Goal: Task Accomplishment & Management: Complete application form

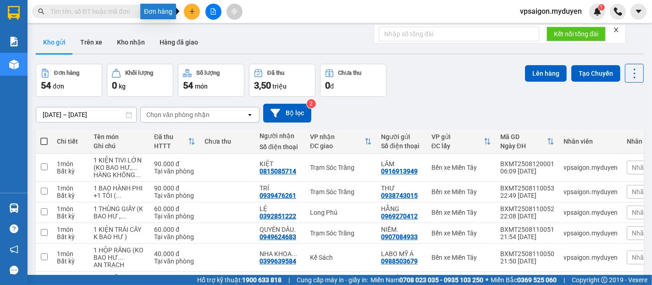
click at [194, 11] on icon "plus" at bounding box center [191, 11] width 5 height 0
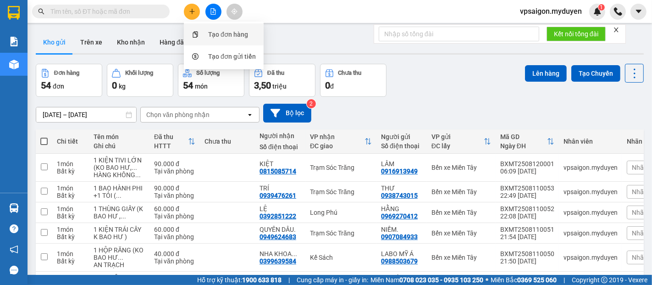
click at [223, 30] on div "Tạo đơn hàng" at bounding box center [228, 34] width 40 height 10
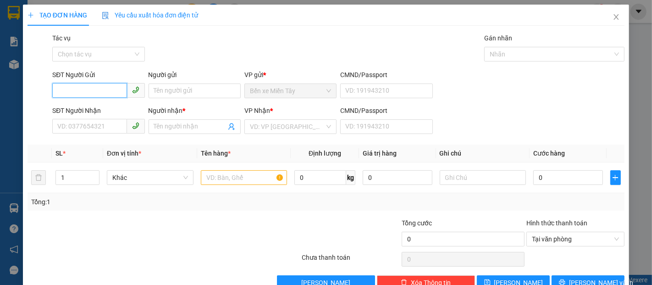
click at [79, 86] on input "SĐT Người Gửi" at bounding box center [89, 90] width 74 height 15
click at [99, 107] on div "0336467063 - NGHĨA" at bounding box center [97, 109] width 80 height 10
type input "0336467063"
type input "NGHĨA"
type input "0888949858"
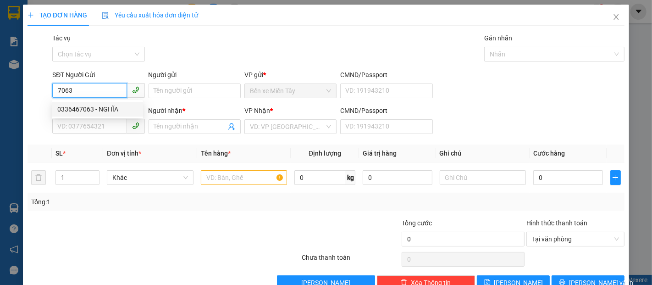
type input "NHI"
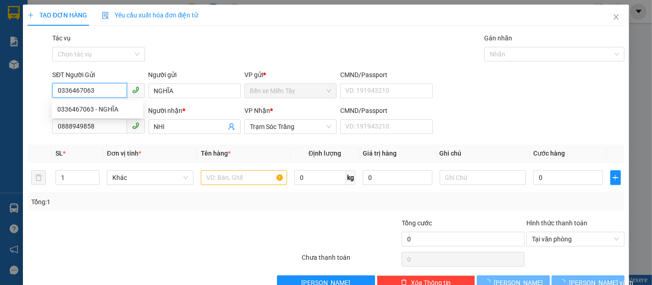
type input "60.000"
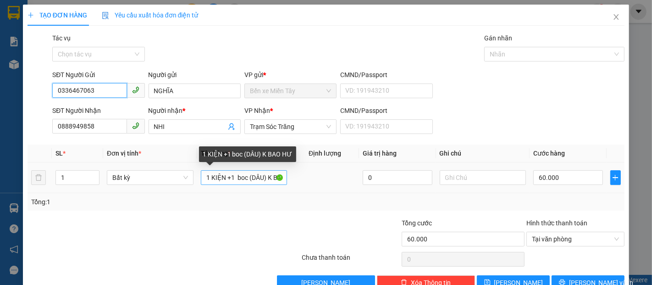
type input "0336467063"
click at [247, 177] on input "1 KIỆN +1 boc (DÂU) K BAO HƯ" at bounding box center [244, 177] width 87 height 15
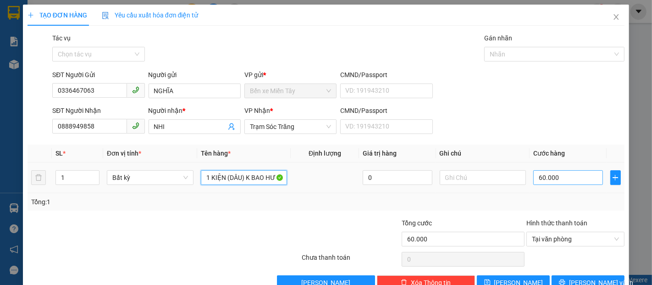
type input "1 KIỆN (DÂU) K BAO HƯ"
click at [533, 177] on input "60.000" at bounding box center [567, 177] width 69 height 15
type input "4"
type input "40"
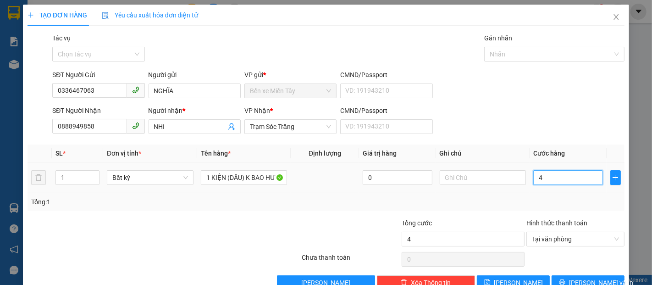
type input "40"
type input "400"
type input "4.000"
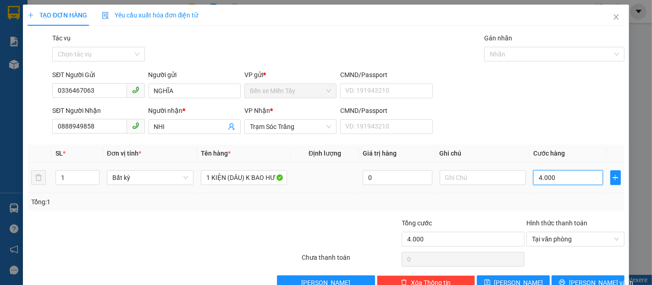
type input "40.000"
click at [581, 278] on span "Lưu và In" at bounding box center [601, 282] width 64 height 10
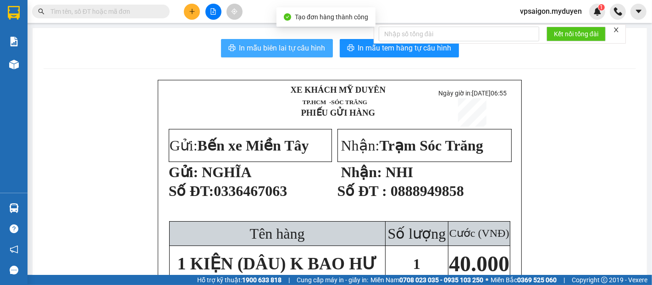
click at [298, 53] on span "In mẫu biên lai tự cấu hình" at bounding box center [282, 47] width 86 height 11
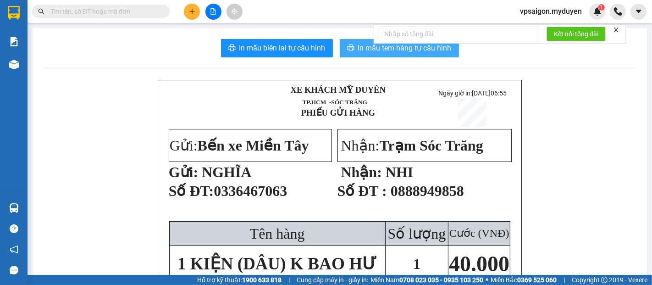
click at [422, 48] on span "In mẫu tem hàng tự cấu hình" at bounding box center [405, 47] width 94 height 11
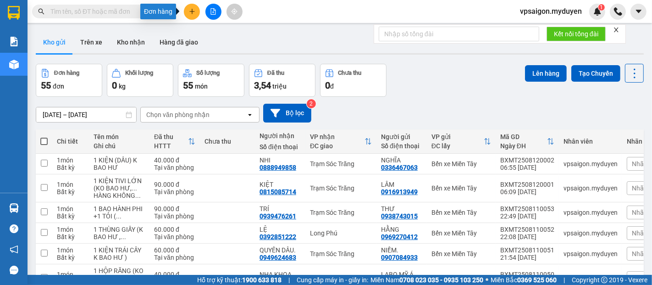
click at [198, 12] on button at bounding box center [192, 12] width 16 height 16
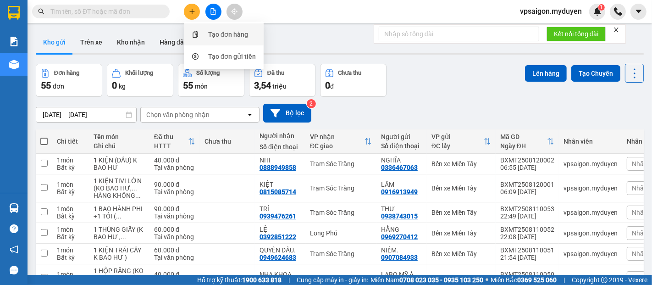
click at [221, 34] on div "Tạo đơn hàng" at bounding box center [228, 34] width 40 height 10
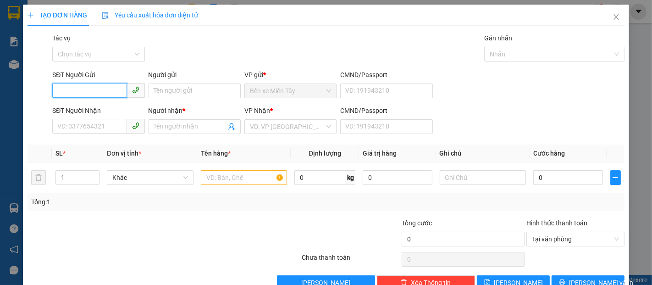
click at [70, 97] on input "SĐT Người Gửi" at bounding box center [89, 90] width 74 height 15
click at [76, 111] on div "0839834368 - PHỤNG" at bounding box center [97, 109] width 80 height 10
type input "0839834368"
type input "PHỤNG"
type input "0344767436"
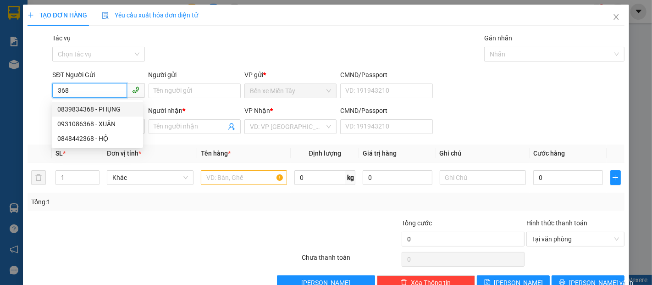
type input "HÂN"
type input "40.000"
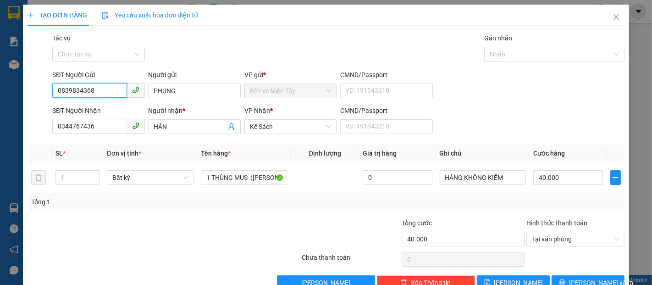
click at [97, 94] on input "0839834368" at bounding box center [89, 90] width 74 height 15
type input "0"
type input "0901790368"
click at [184, 87] on input "PHỤNG" at bounding box center [195, 90] width 92 height 15
type input "P"
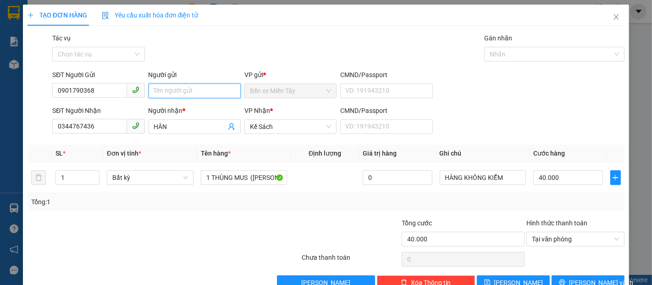
click at [158, 92] on input "Người gửi" at bounding box center [195, 90] width 92 height 15
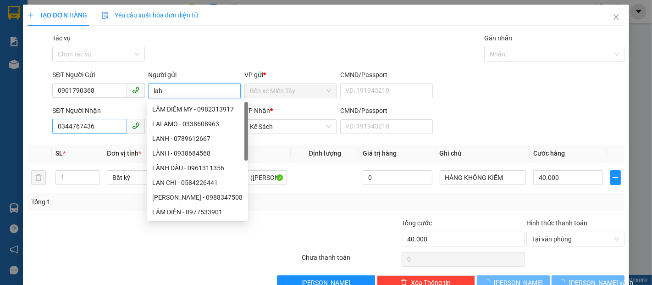
type input "lab"
click at [99, 120] on input "0344767436" at bounding box center [89, 126] width 74 height 15
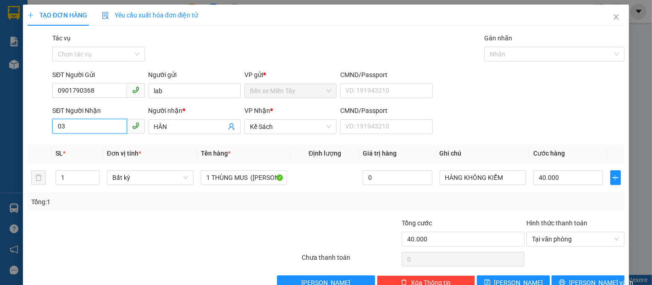
type input "0"
type input "0373306465"
click at [83, 144] on div "0373306465 - PHƯỢNG" at bounding box center [97, 145] width 80 height 10
type input "PHƯỢNG"
type input "0373306465"
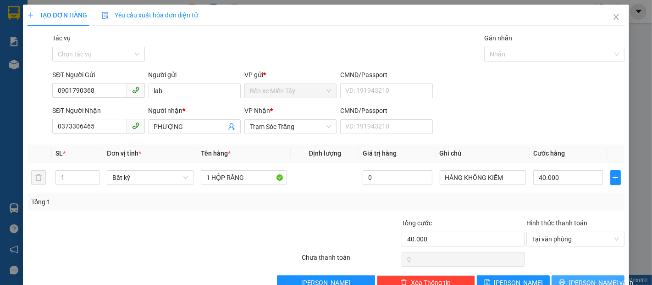
click at [594, 281] on span "[PERSON_NAME] và In" at bounding box center [601, 282] width 64 height 10
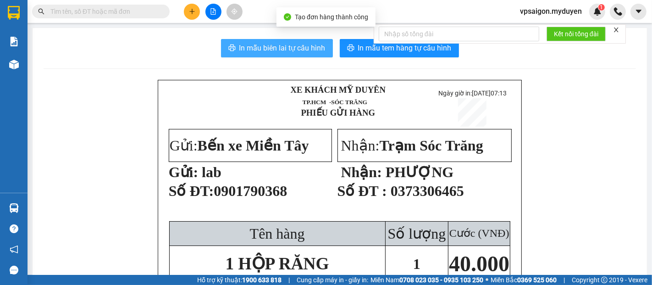
click at [298, 54] on button "In mẫu biên lai tự cấu hình" at bounding box center [277, 48] width 112 height 18
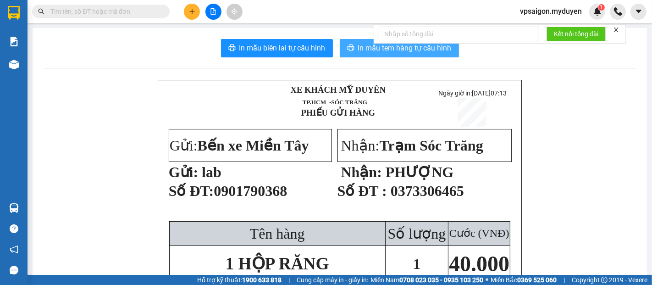
drag, startPoint x: 373, startPoint y: 39, endPoint x: 369, endPoint y: 51, distance: 13.5
click at [374, 39] on div "Kết nối tổng đài" at bounding box center [500, 33] width 252 height 19
click at [381, 48] on span "In mẫu tem hàng tự cấu hình" at bounding box center [405, 47] width 94 height 11
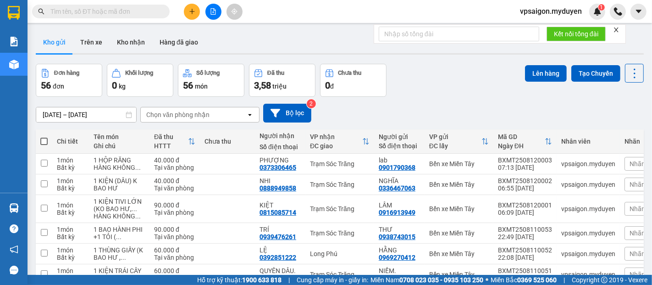
click at [191, 16] on button at bounding box center [192, 12] width 16 height 16
click at [211, 35] on div "Tạo đơn hàng" at bounding box center [228, 34] width 40 height 10
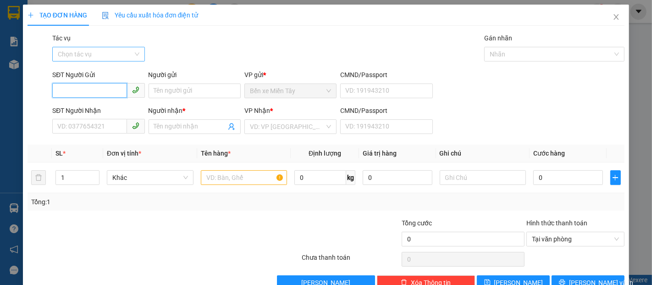
drag, startPoint x: 83, startPoint y: 90, endPoint x: 59, endPoint y: 59, distance: 39.5
click at [84, 85] on input "SĐT Người Gửi" at bounding box center [89, 90] width 74 height 15
type input "7"
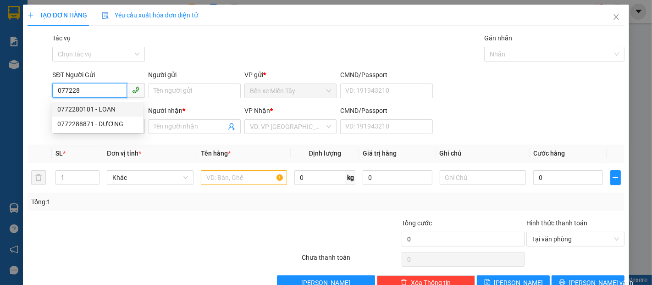
click at [85, 107] on div "0772280101 - LOAN" at bounding box center [97, 109] width 80 height 10
type input "0772280101"
type input "LOAN"
type input "0344796199"
type input "PHONG"
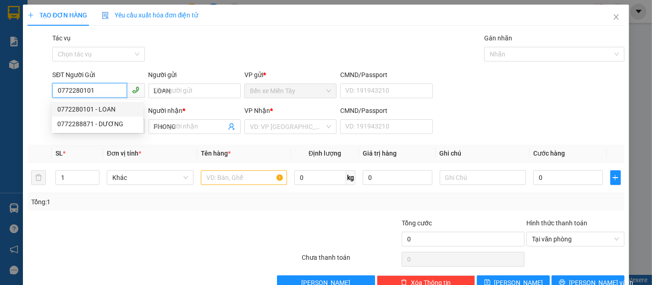
type input "100.000"
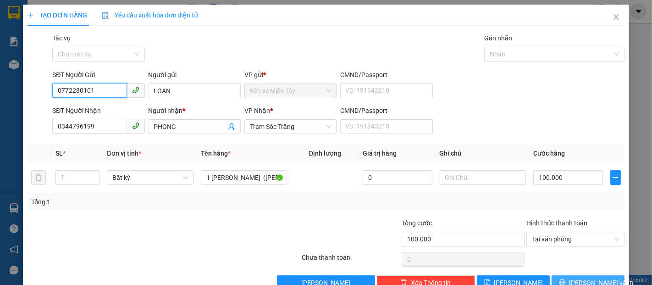
type input "0772280101"
click at [570, 275] on button "Lưu và In" at bounding box center [588, 282] width 73 height 15
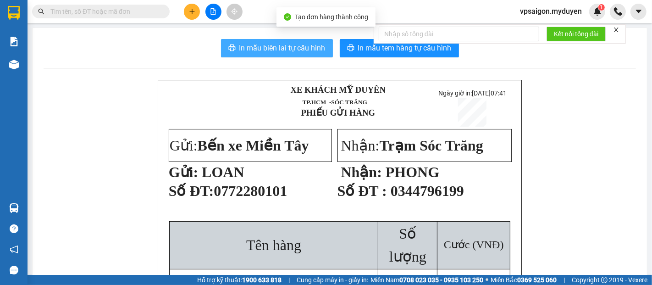
click at [282, 48] on span "In mẫu biên lai tự cấu hình" at bounding box center [282, 47] width 86 height 11
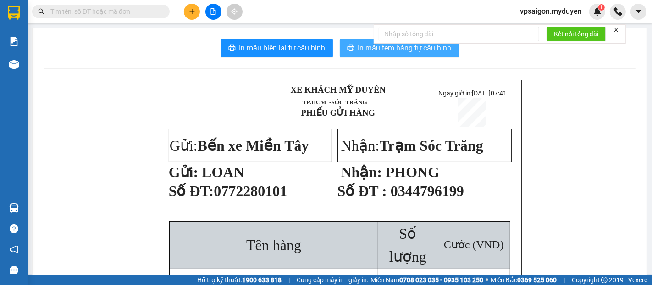
click at [358, 44] on span "In mẫu tem hàng tự cấu hình" at bounding box center [405, 47] width 94 height 11
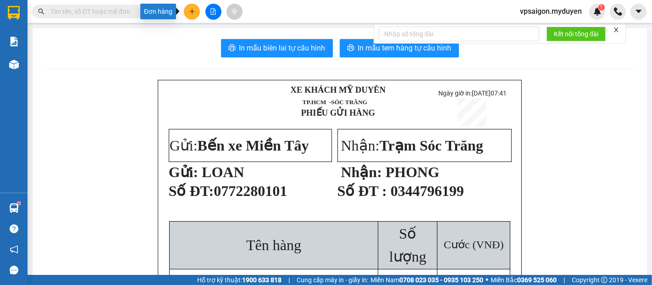
click at [186, 15] on button at bounding box center [192, 12] width 16 height 16
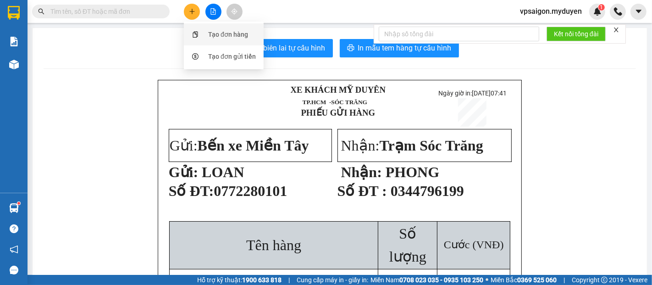
click at [204, 29] on div "Tạo đơn hàng" at bounding box center [223, 34] width 69 height 17
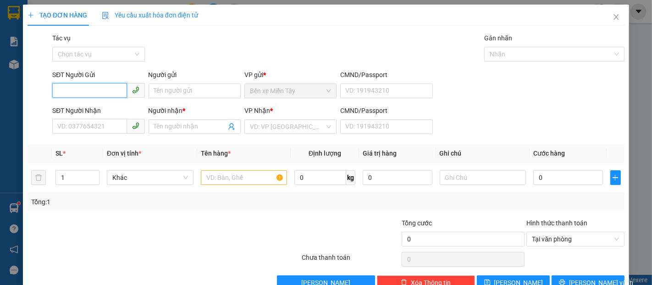
drag, startPoint x: 62, startPoint y: 88, endPoint x: 66, endPoint y: 82, distance: 8.0
click at [63, 88] on input "SĐT Người Gửi" at bounding box center [89, 90] width 74 height 15
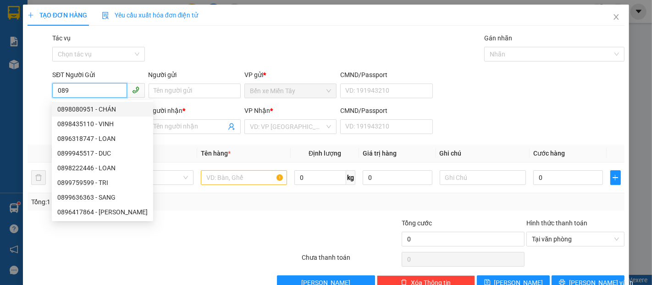
click at [73, 89] on input "089" at bounding box center [89, 90] width 74 height 15
type input "089"
click at [613, 16] on span "Close" at bounding box center [616, 18] width 26 height 26
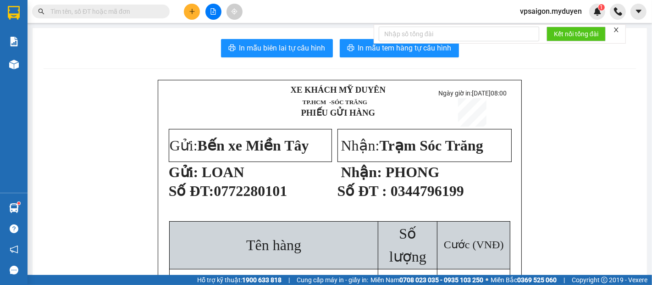
click at [195, 7] on button at bounding box center [192, 12] width 16 height 16
click at [227, 34] on div "Tạo đơn hàng" at bounding box center [228, 34] width 40 height 10
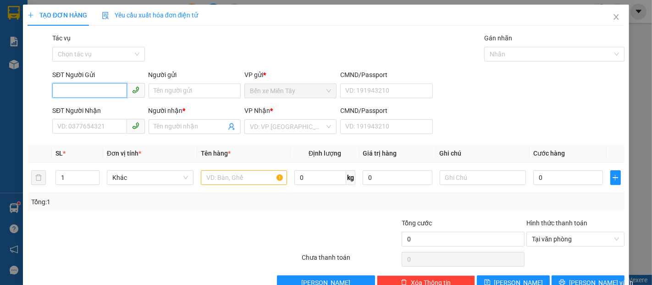
drag, startPoint x: 80, startPoint y: 85, endPoint x: 83, endPoint y: 78, distance: 7.8
click div "SĐT Người Gửi VD: 0371234567"
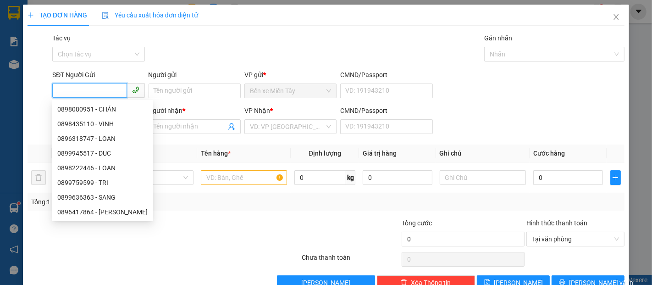
type input "0"
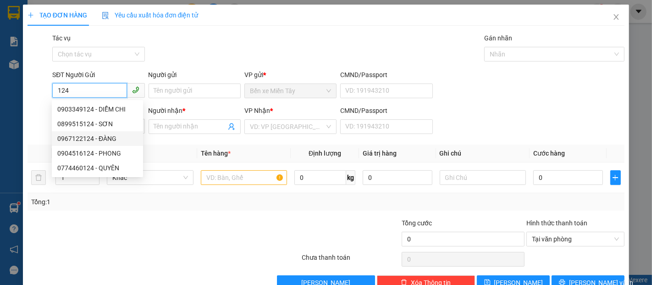
click div "0967122124 - ĐÀNG"
type input "0967122124"
type input "ĐÀNG"
type input "0972652359"
type input "MAI"
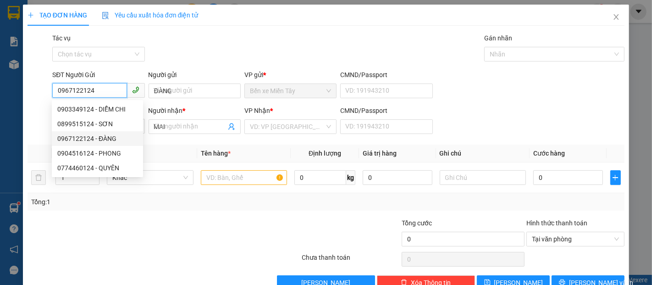
type input "60.000"
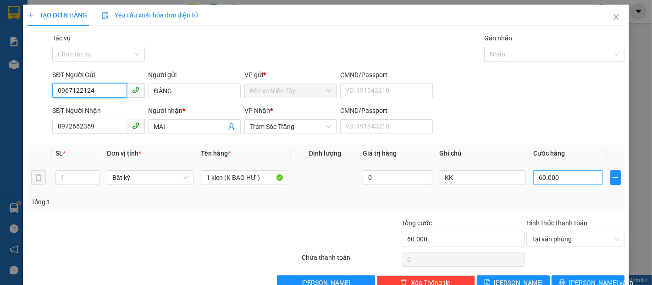
type input "0967122124"
click input "60.000"
type input "5"
type input "50"
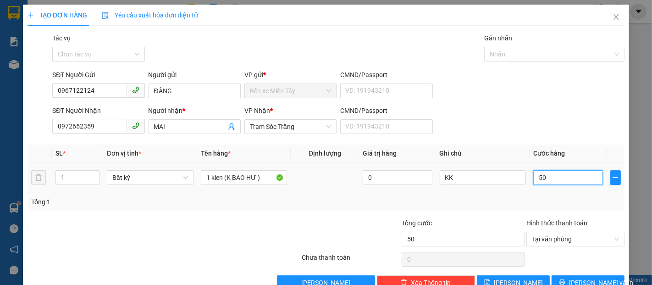
type input "500"
type input "5.000"
type input "50.000"
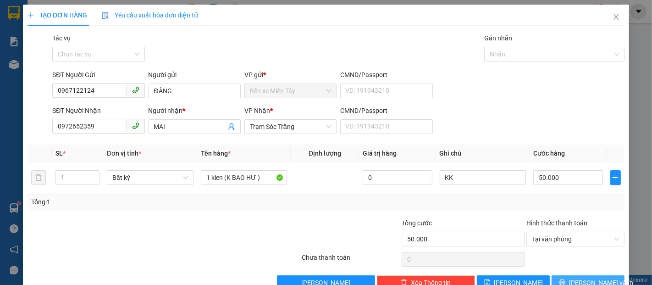
click span "Lưu và In"
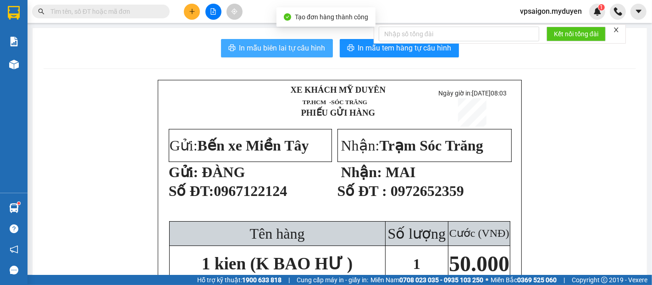
click span "In mẫu biên lai tự cấu hình"
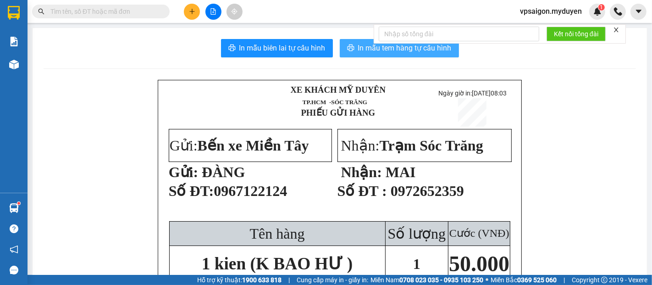
click span "In mẫu tem hàng tự cấu hình"
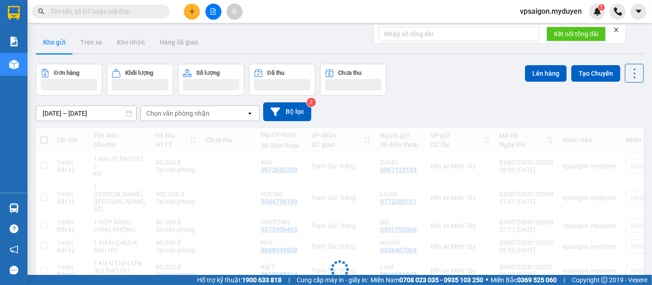
click at [192, 10] on icon "plus" at bounding box center [192, 11] width 0 height 5
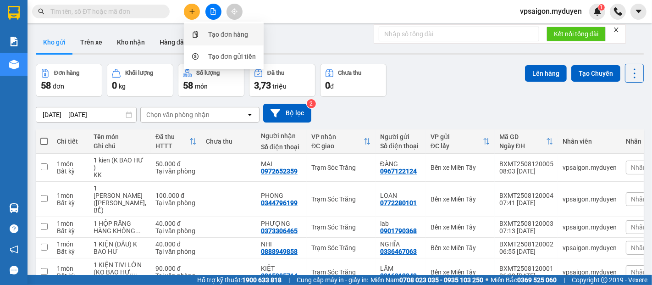
click at [226, 33] on div "Tạo đơn hàng" at bounding box center [228, 34] width 40 height 10
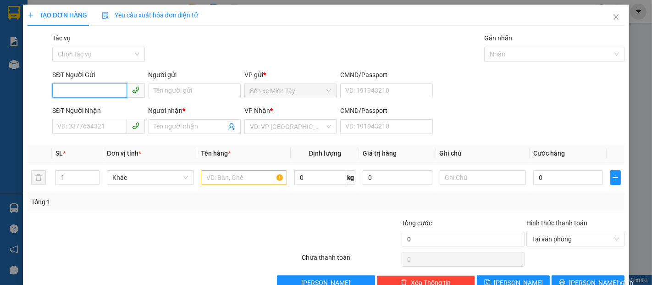
drag, startPoint x: 80, startPoint y: 86, endPoint x: 81, endPoint y: 77, distance: 9.7
click at [79, 86] on input "SĐT Người Gửi" at bounding box center [89, 90] width 74 height 15
click at [101, 110] on div "0913050204 - ĐỆ" at bounding box center [97, 109] width 80 height 10
type input "0913050204"
type input "ĐỆ"
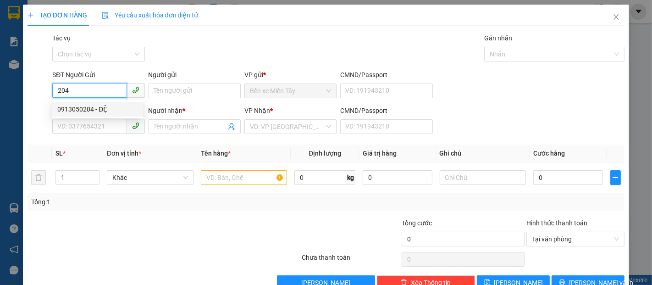
type input "0362200308"
type input "TRANG"
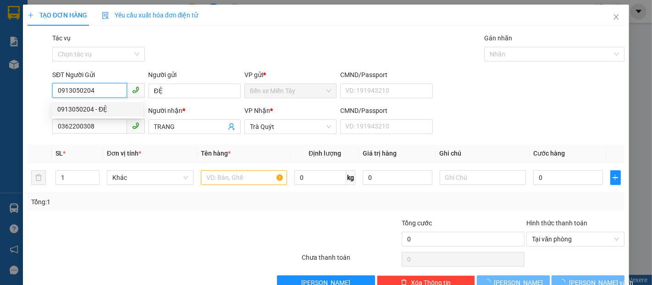
type input "150.000"
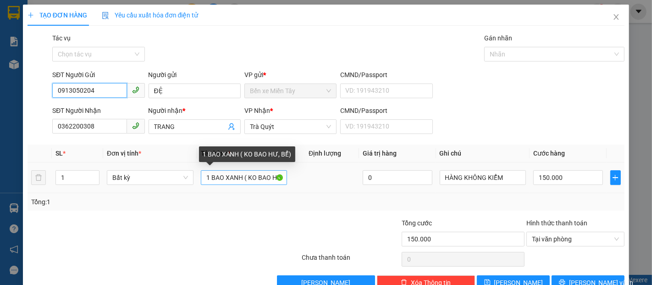
type input "0913050204"
click at [244, 178] on input "1 BAO XANH ( KO BAO HƯ, BỂ)" at bounding box center [244, 177] width 87 height 15
click at [241, 177] on input "1 BAO XANH ( KO BAO HƯ, BỂ)" at bounding box center [244, 177] width 87 height 15
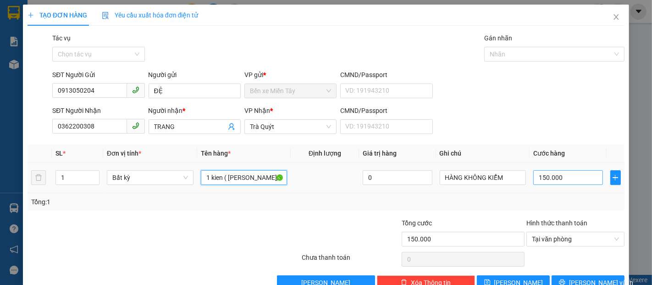
type input "1 kien ( KO BAO HƯ, BỂ)"
click at [533, 177] on input "150.000" at bounding box center [567, 177] width 69 height 15
type input "7"
type input "70"
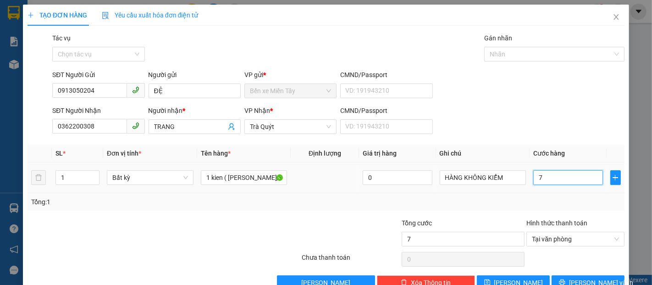
type input "70"
type input "700"
type input "7.000"
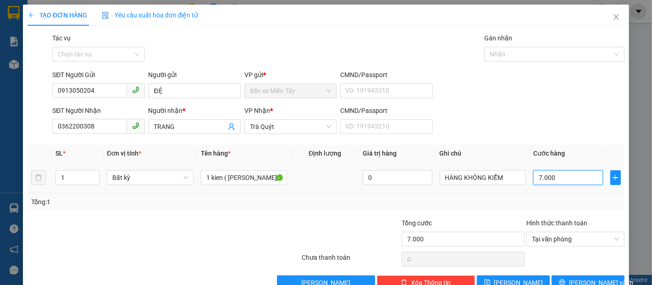
type input "70.000"
click at [587, 282] on span "[PERSON_NAME] và In" at bounding box center [601, 282] width 64 height 10
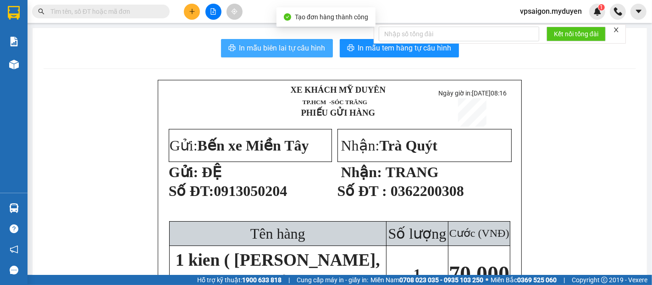
click at [291, 47] on span "In mẫu biên lai tự cấu hình" at bounding box center [282, 47] width 86 height 11
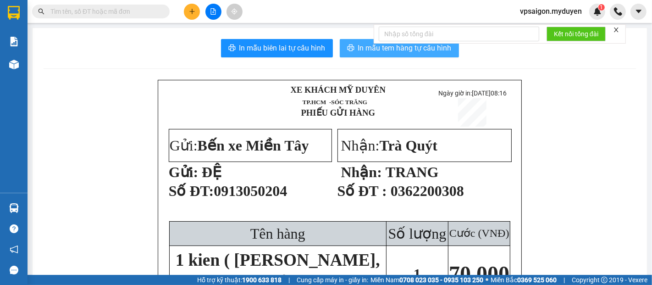
click at [383, 54] on button "In mẫu tem hàng tự cấu hình" at bounding box center [399, 48] width 119 height 18
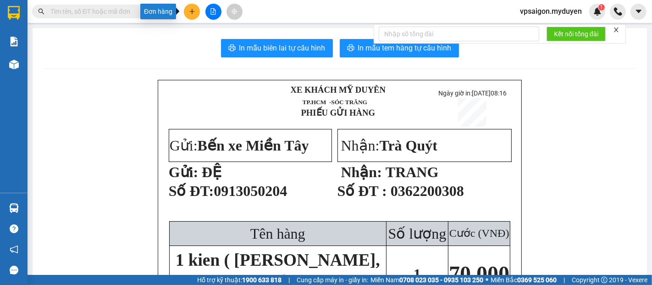
click at [193, 12] on icon "plus" at bounding box center [192, 11] width 6 height 6
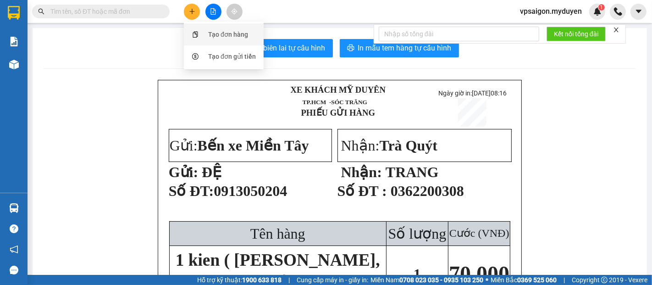
click at [222, 38] on div "Tạo đơn hàng" at bounding box center [228, 34] width 40 height 10
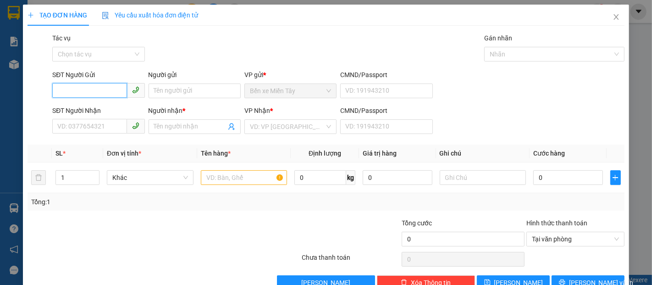
click at [63, 93] on input "SĐT Người Gửi" at bounding box center [89, 90] width 74 height 15
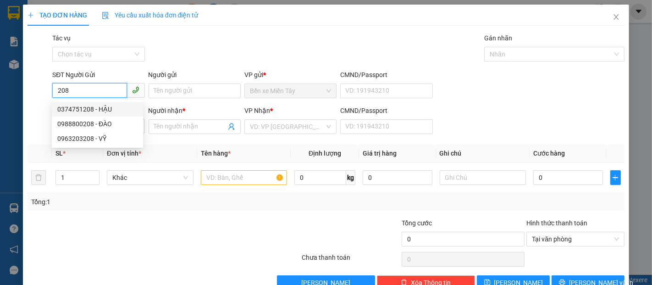
click at [86, 112] on div "0374751208 - HẬU" at bounding box center [97, 109] width 80 height 10
type input "0374751208"
type input "HẬU"
type input "0364585036"
type input "ĐỦ"
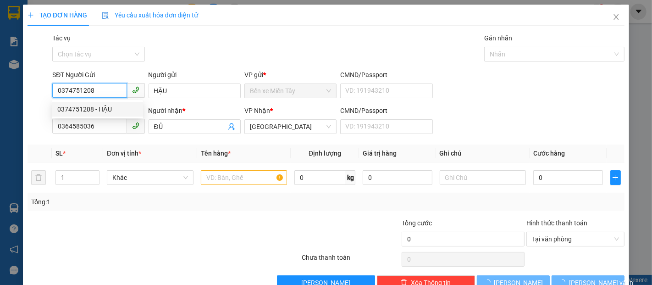
type input "100.000"
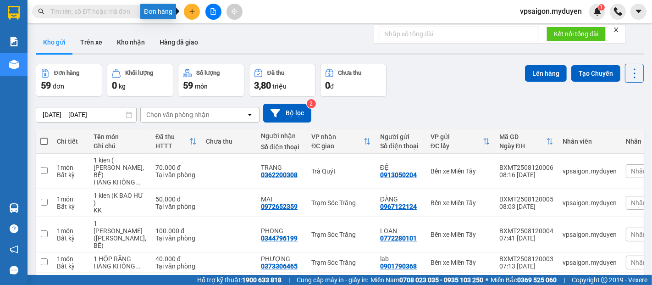
click at [193, 14] on icon "plus" at bounding box center [192, 11] width 6 height 6
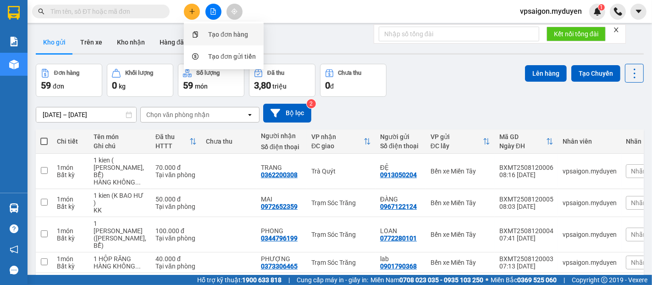
click at [212, 30] on div "Tạo đơn hàng" at bounding box center [228, 34] width 40 height 10
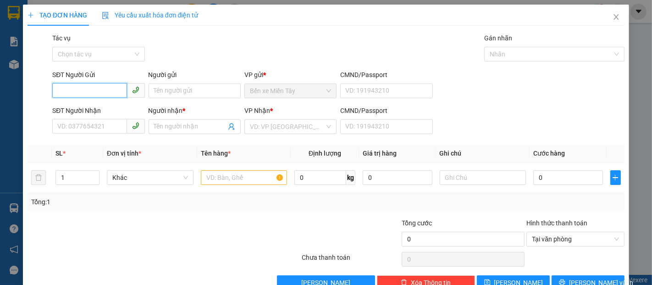
click at [65, 89] on input "SĐT Người Gửi" at bounding box center [89, 90] width 74 height 15
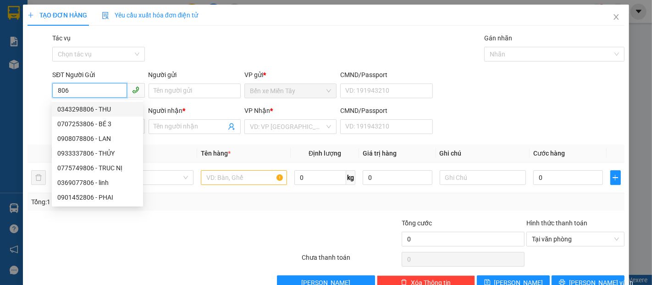
click at [76, 90] on input "806" at bounding box center [89, 90] width 74 height 15
type input "8"
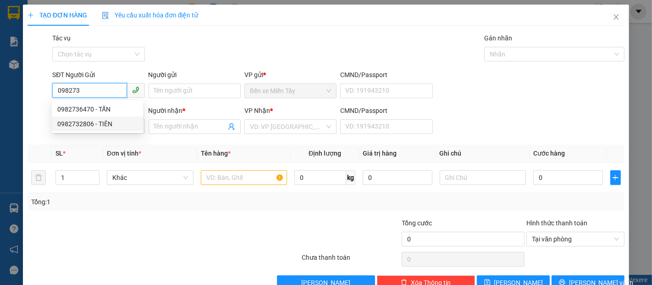
click at [75, 124] on div "0982732806 - TIÊN" at bounding box center [97, 124] width 80 height 10
type input "0982732806"
type input "TIÊN"
type input "0393123046"
type input "KHOA"
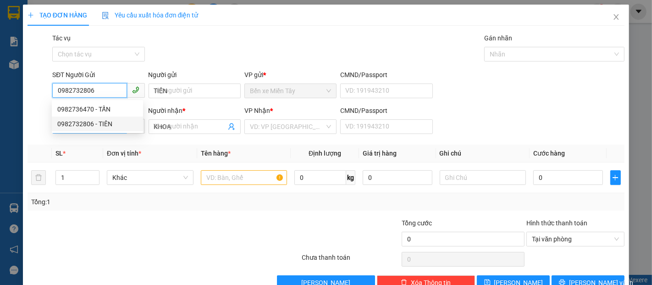
type input "20.000"
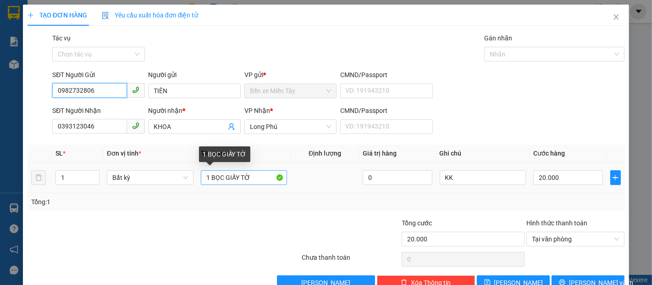
type input "0982732806"
click at [252, 176] on input "1 BỌC GIẤY TỜ" at bounding box center [244, 177] width 87 height 15
click at [247, 177] on input "1 BỌC GIẤY TỜ" at bounding box center [244, 177] width 87 height 15
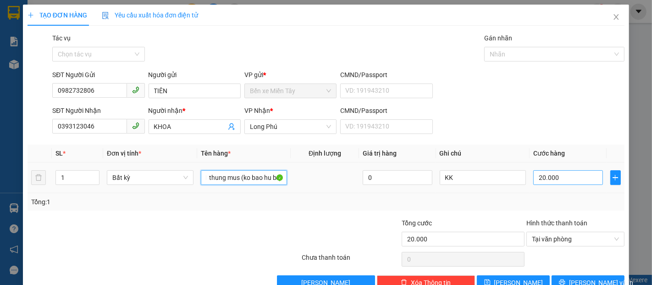
type input "1 thung mus (ko bao hu be)"
click at [533, 175] on input "20.000" at bounding box center [567, 177] width 69 height 15
type input "3"
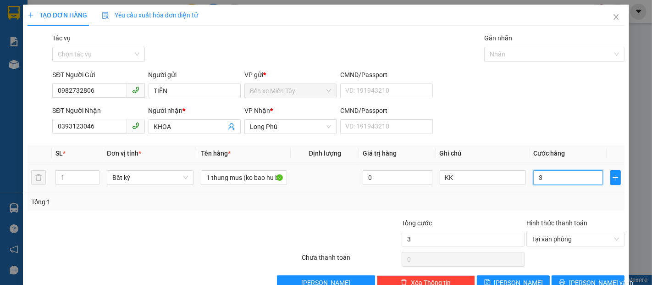
type input "30"
type input "300"
type input "3.000"
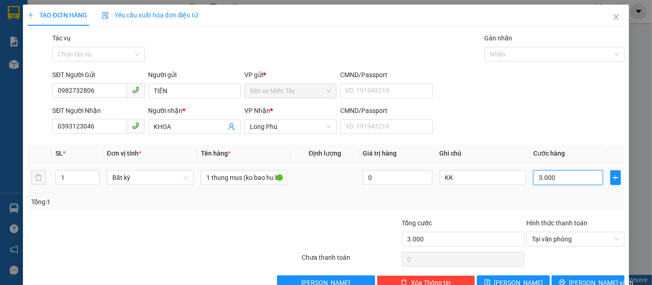
type input "30.000"
click at [577, 277] on span "[PERSON_NAME] và In" at bounding box center [601, 282] width 64 height 10
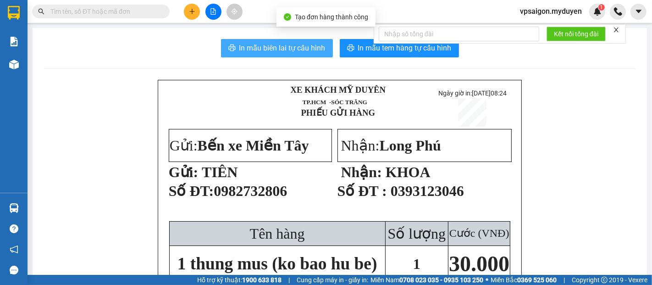
click at [279, 40] on button "In mẫu biên lai tự cấu hình" at bounding box center [277, 48] width 112 height 18
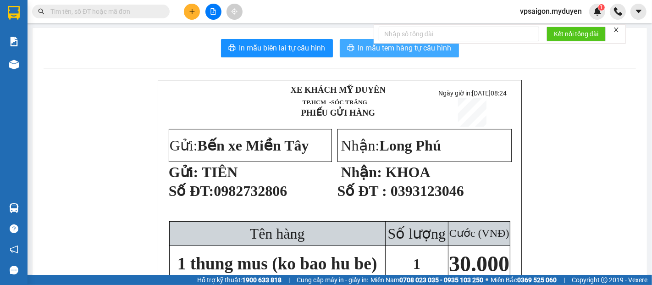
click at [386, 50] on span "In mẫu tem hàng tự cấu hình" at bounding box center [405, 47] width 94 height 11
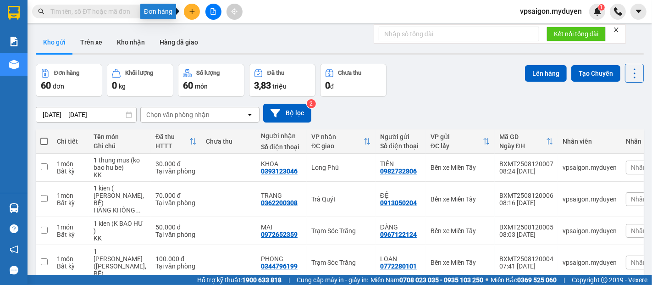
click at [196, 15] on button at bounding box center [192, 12] width 16 height 16
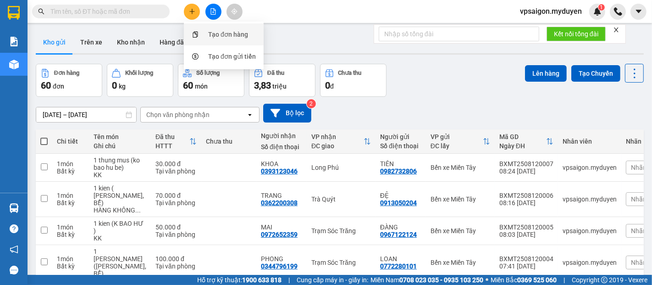
click at [217, 33] on div "Tạo đơn hàng" at bounding box center [228, 34] width 40 height 10
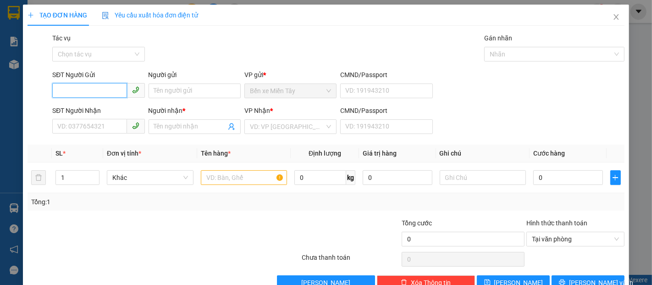
click at [72, 92] on input "SĐT Người Gửi" at bounding box center [89, 90] width 74 height 15
click at [81, 88] on input "083" at bounding box center [89, 90] width 74 height 15
type input "0"
click at [82, 109] on div "0901774083 - ANH KHOA" at bounding box center [97, 109] width 80 height 10
type input "0901774083"
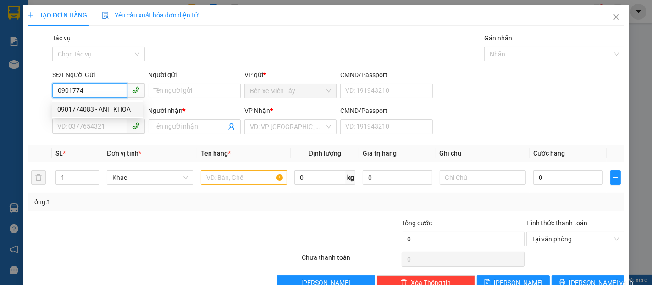
type input "ANH KHOA"
type input "0377227696"
type input "SANG"
type input "100.000"
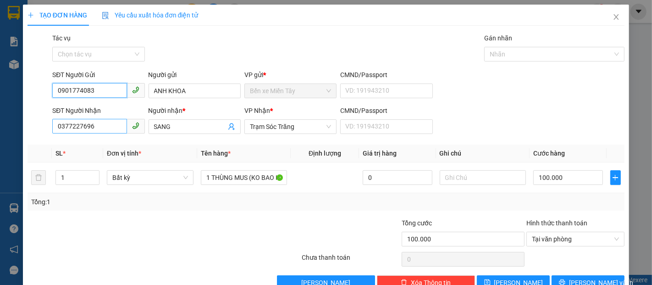
type input "0901774083"
click at [99, 126] on input "0377227696" at bounding box center [89, 126] width 74 height 15
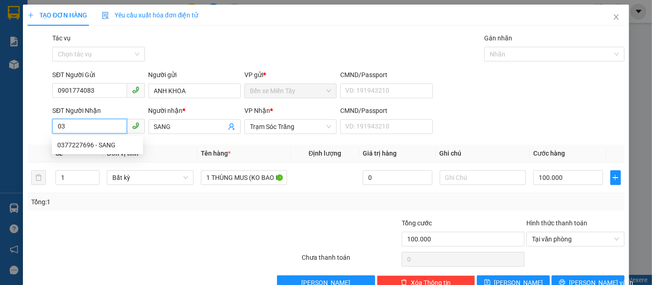
type input "0"
click at [91, 160] on div "0939205127 - CHỊ NGA" at bounding box center [97, 160] width 80 height 10
type input "0939205127"
type input "CHỊ NGA"
type input "0939205127"
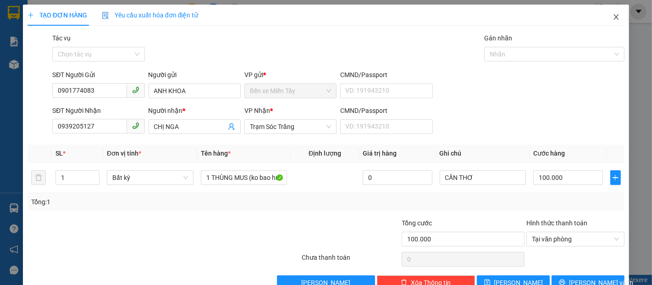
click at [609, 21] on span "Close" at bounding box center [616, 18] width 26 height 26
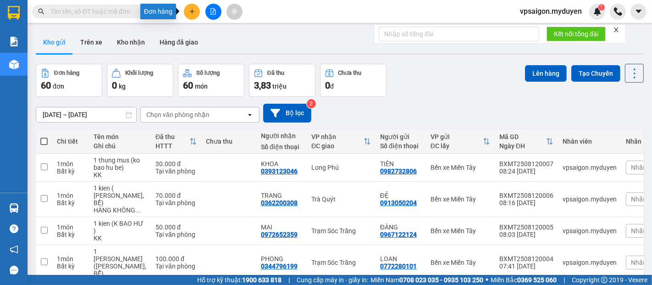
click at [187, 11] on button at bounding box center [192, 12] width 16 height 16
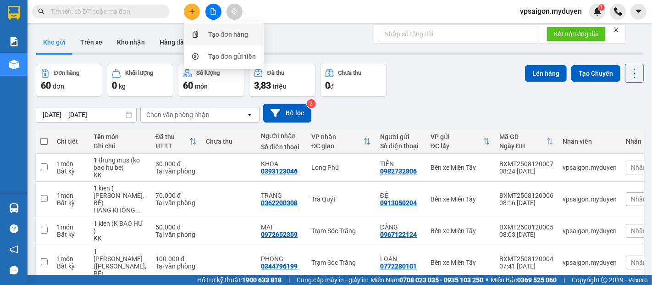
click at [220, 40] on div "Tạo đơn hàng" at bounding box center [223, 34] width 69 height 17
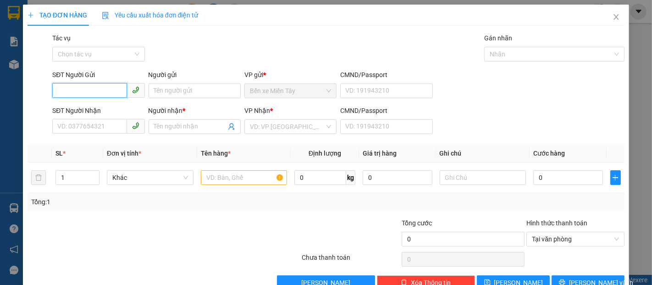
click at [74, 86] on input "SĐT Người Gửi" at bounding box center [89, 90] width 74 height 15
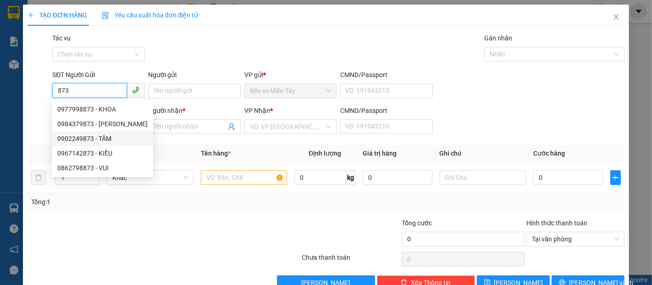
click at [92, 137] on div "0902249873 - TÂM" at bounding box center [102, 138] width 90 height 10
type input "0902249873"
type input "TÂM"
type input "0358731982"
type input "KIỀU"
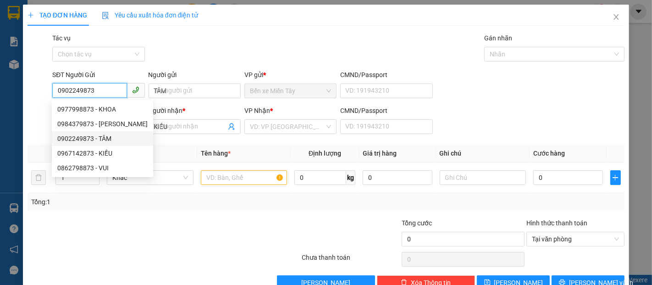
type input "40.000"
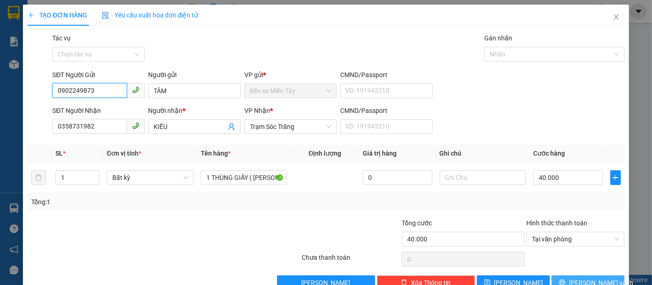
type input "0902249873"
click at [579, 277] on span "[PERSON_NAME] và In" at bounding box center [601, 282] width 64 height 10
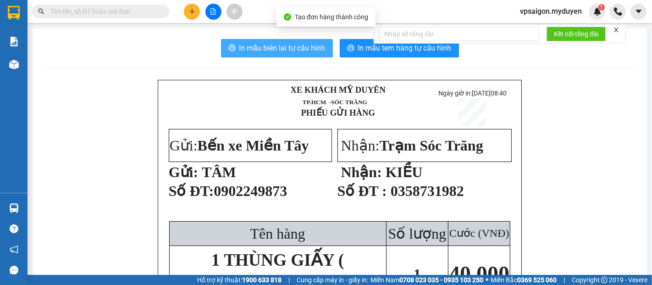
click at [300, 47] on span "In mẫu biên lai tự cấu hình" at bounding box center [282, 47] width 86 height 11
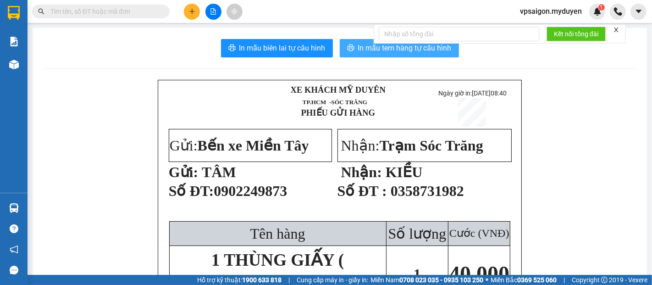
click at [358, 48] on span "In mẫu tem hàng tự cấu hình" at bounding box center [405, 47] width 94 height 11
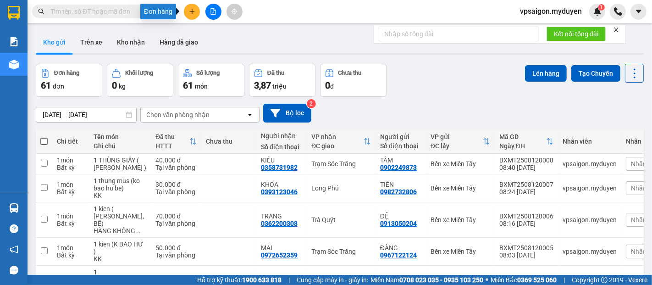
click at [193, 12] on icon "plus" at bounding box center [192, 11] width 6 height 6
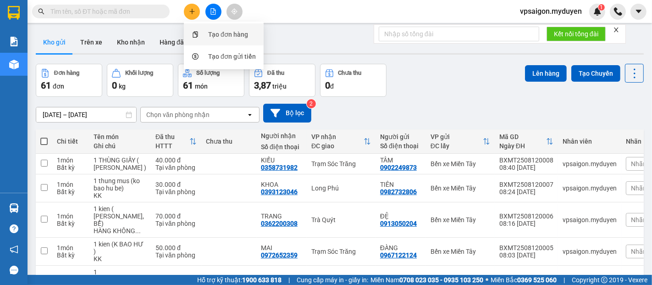
click at [225, 35] on div "Tạo đơn hàng" at bounding box center [228, 34] width 40 height 10
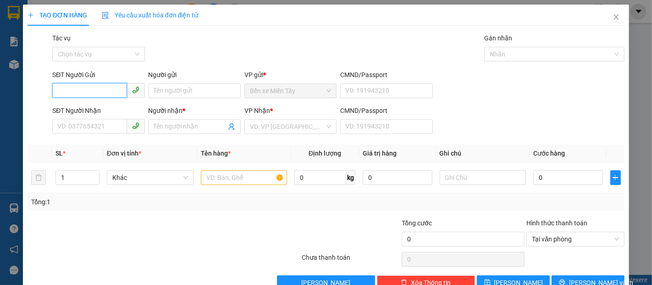
click at [68, 94] on input "SĐT Người Gửi" at bounding box center [89, 90] width 74 height 15
click at [95, 110] on div "0979346029 - THANH XUÂN" at bounding box center [108, 109] width 103 height 10
type input "0979346029"
type input "[PERSON_NAME]"
type input "0337174933"
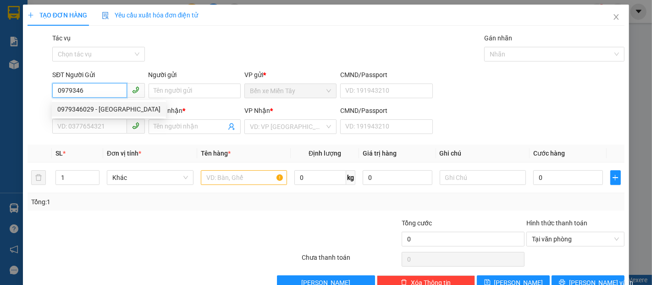
type input "[GEOGRAPHIC_DATA]"
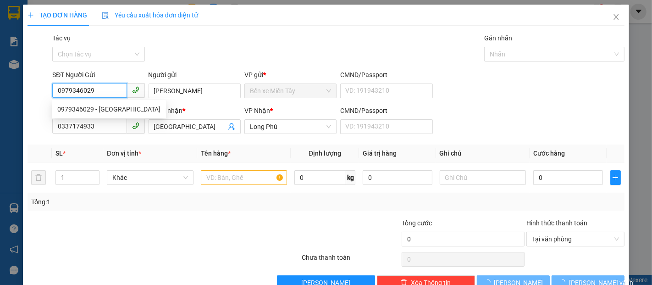
type input "80.000"
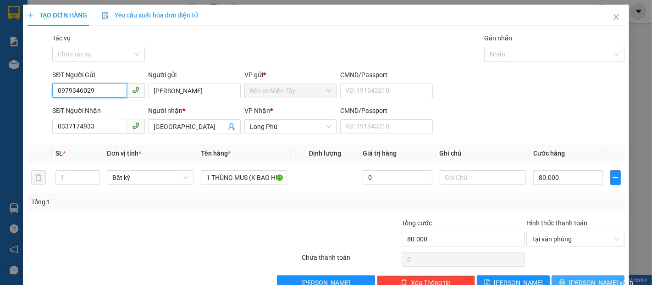
type input "0979346029"
click at [583, 279] on span "[PERSON_NAME] và In" at bounding box center [601, 282] width 64 height 10
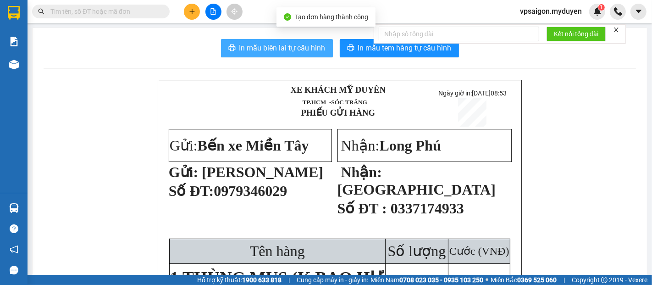
click at [275, 48] on span "In mẫu biên lai tự cấu hình" at bounding box center [282, 47] width 86 height 11
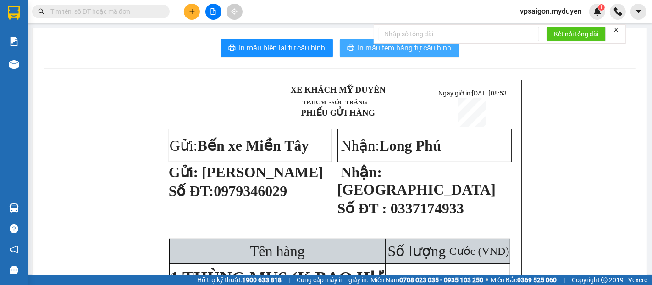
drag, startPoint x: 364, startPoint y: 49, endPoint x: 381, endPoint y: 41, distance: 18.1
click at [365, 48] on span "In mẫu tem hàng tự cấu hình" at bounding box center [405, 47] width 94 height 11
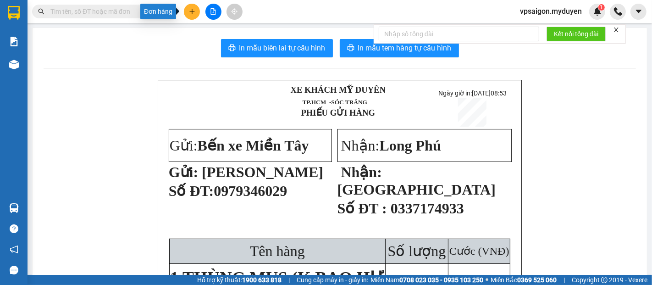
click at [192, 11] on icon "plus" at bounding box center [192, 11] width 6 height 6
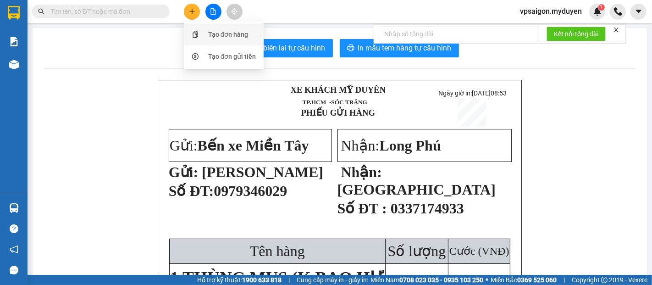
click at [212, 31] on div "Tạo đơn hàng" at bounding box center [228, 34] width 40 height 10
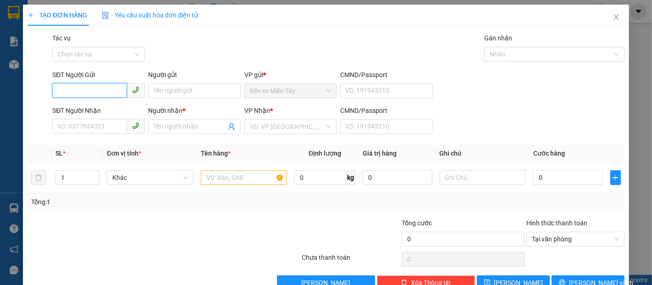
click at [89, 91] on input "SĐT Người Gửi" at bounding box center [89, 90] width 74 height 15
type input "2"
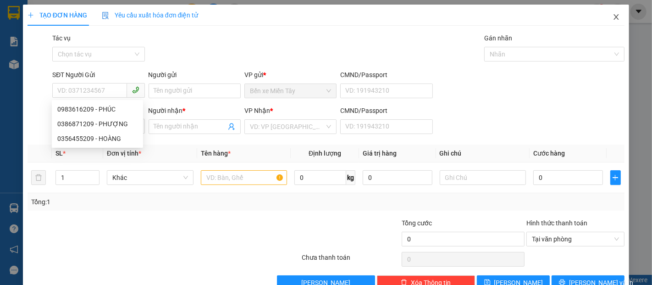
click at [606, 10] on span "Close" at bounding box center [616, 18] width 26 height 26
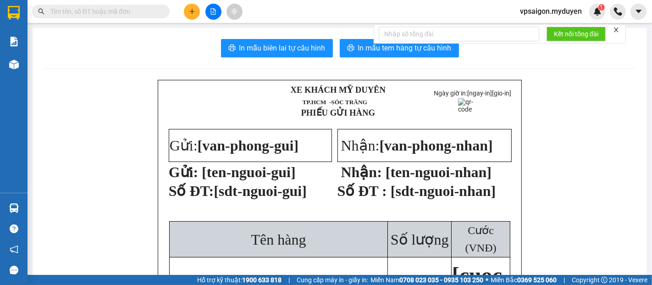
drag, startPoint x: 537, startPoint y: 131, endPoint x: 523, endPoint y: 138, distance: 15.2
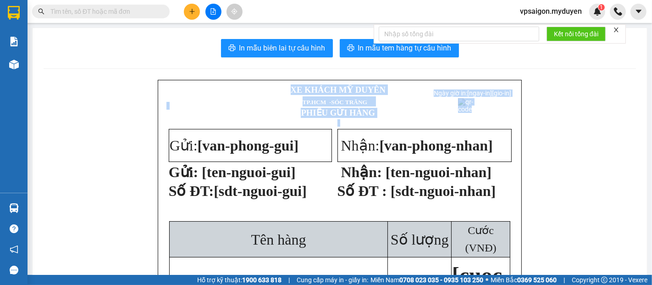
click at [517, 138] on div "XE KHÁCH MỸ DUYÊN TP.HCM -SÓC TRĂNG PHIẾU GỬI HÀNG Ngày giờ in: [ngay-in] [g…" at bounding box center [340, 210] width 364 height 261
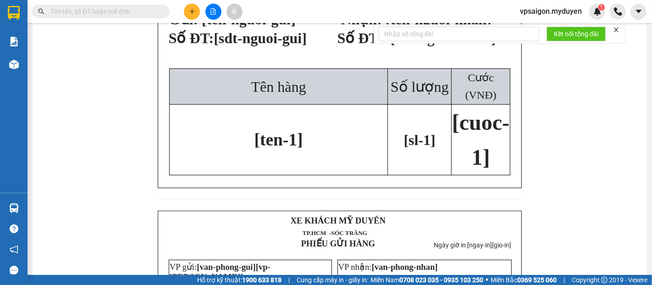
scroll to position [393, 0]
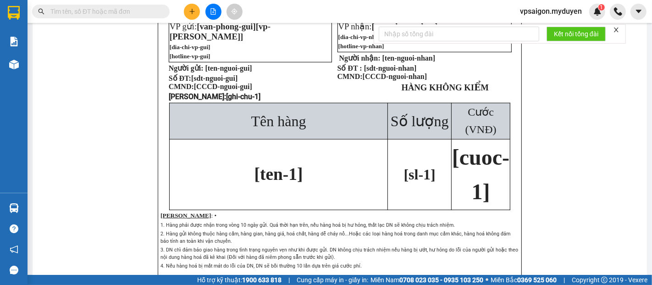
drag, startPoint x: 66, startPoint y: 72, endPoint x: 79, endPoint y: 92, distance: 23.7
click at [68, 78] on div "XE KHÁCH MỸ DUYÊN TP.HCM -SÓC TRĂNG PHIẾU GỬI HÀNG Ngày giờ in: [ngay-in] [g…" at bounding box center [340, 0] width 592 height 626
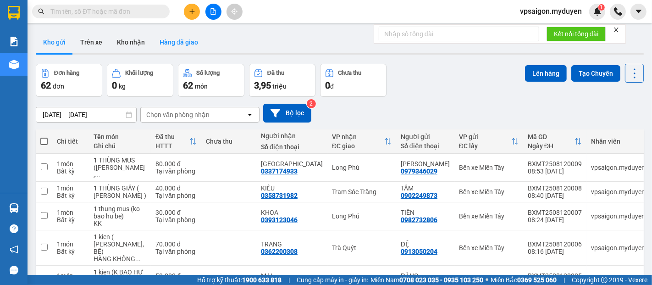
drag, startPoint x: 189, startPoint y: 32, endPoint x: 198, endPoint y: 39, distance: 11.4
click at [198, 39] on button "Hàng đã giao" at bounding box center [178, 42] width 53 height 22
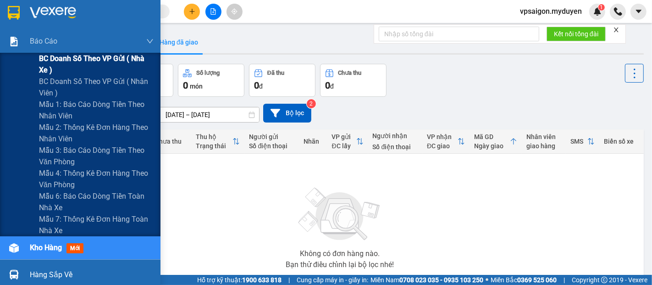
click at [84, 61] on span "BC doanh số theo VP gửi ( nhà xe )" at bounding box center [96, 64] width 115 height 23
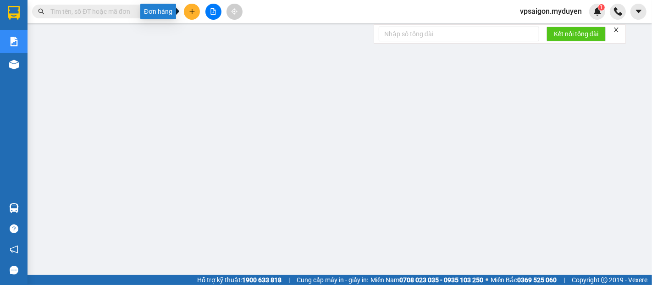
click at [191, 15] on button at bounding box center [192, 12] width 16 height 16
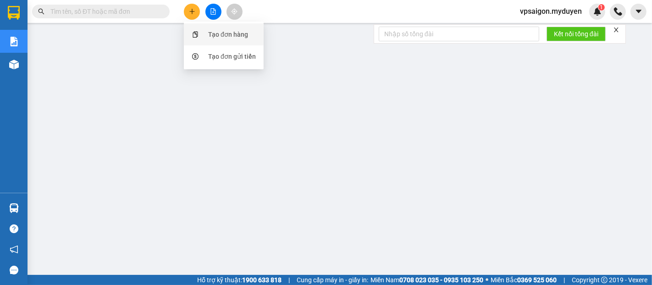
click at [215, 33] on div "Tạo đơn hàng" at bounding box center [228, 34] width 40 height 10
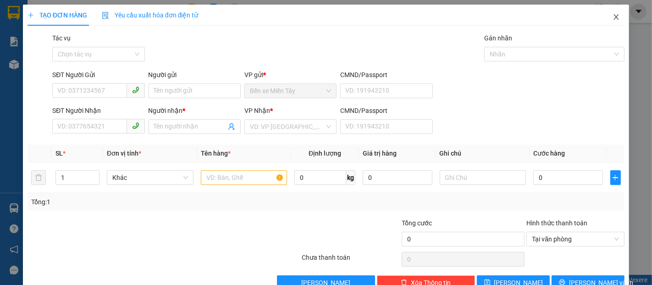
click at [614, 18] on icon "close" at bounding box center [616, 17] width 5 height 6
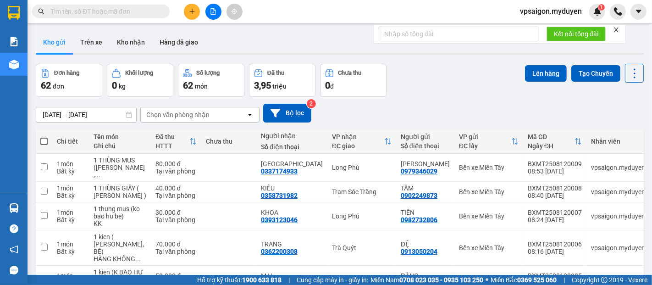
click at [49, 7] on span at bounding box center [101, 12] width 138 height 14
click at [50, 6] on span at bounding box center [101, 12] width 138 height 14
click at [50, 7] on span at bounding box center [101, 12] width 138 height 14
click at [51, 8] on input "text" at bounding box center [104, 11] width 108 height 10
paste input "0961383352"
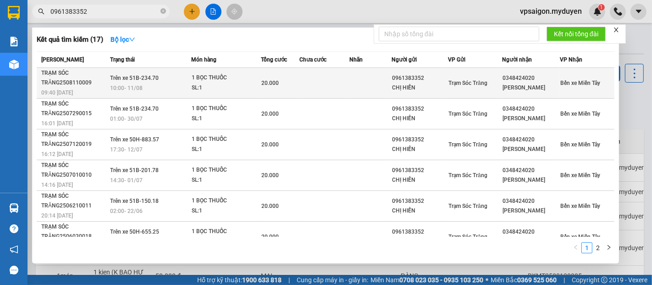
type input "0961383352"
click at [68, 88] on span "09:40 [DATE]" at bounding box center [57, 91] width 32 height 7
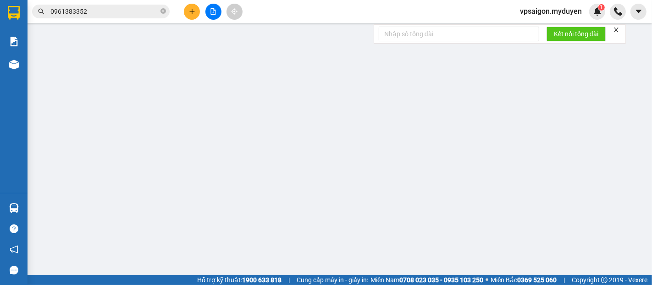
type input "0961383352"
type input "CHỊ HIỀN"
type input "0348424020"
type input "[PERSON_NAME]"
type input "20.000"
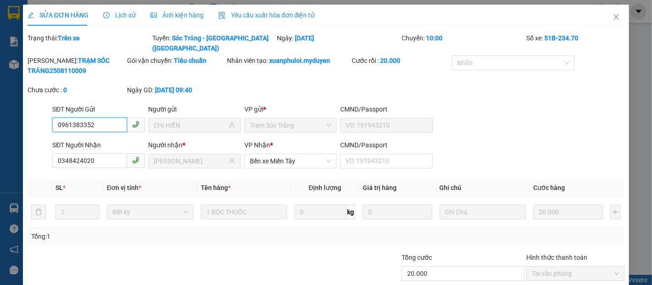
scroll to position [47, 0]
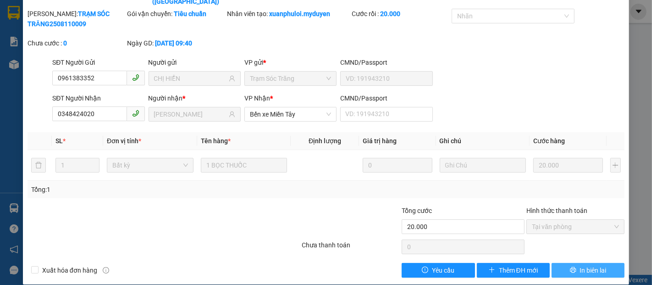
click at [580, 265] on span "In biên lai" at bounding box center [593, 270] width 27 height 10
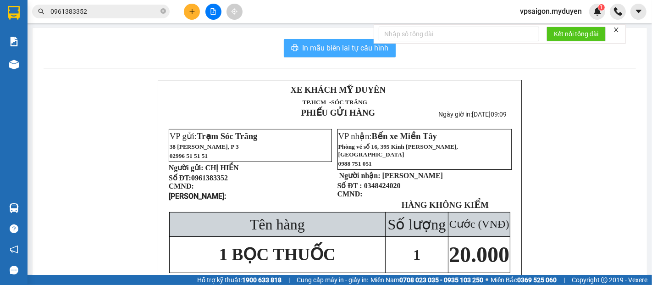
click at [330, 47] on span "In mẫu biên lai tự cấu hình" at bounding box center [345, 47] width 86 height 11
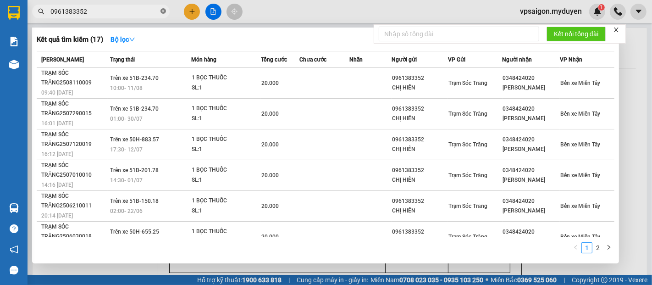
click at [164, 8] on icon "close-circle" at bounding box center [163, 11] width 6 height 6
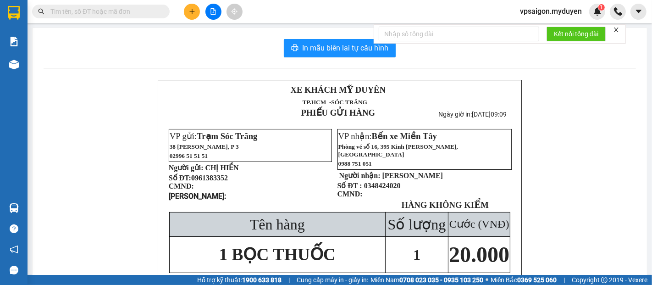
paste input "0938818691"
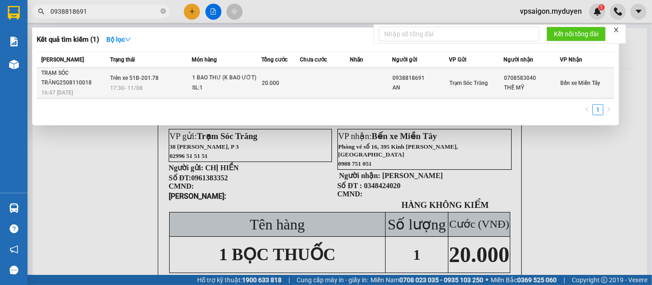
type input "0938818691"
click at [73, 87] on div "TRẠM SÓC TRĂNG2508110018" at bounding box center [74, 77] width 66 height 19
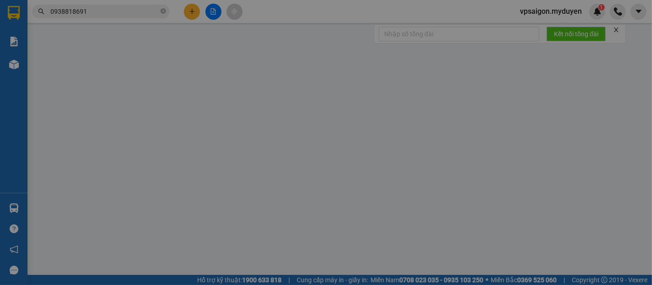
type input "0938818691"
type input "AN"
type input "0708583040"
type input "THẾ MỸ"
type input "20.000"
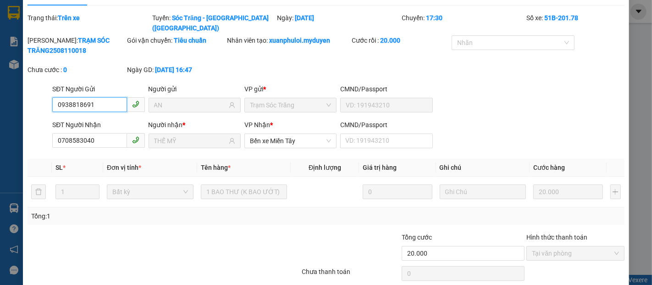
scroll to position [47, 0]
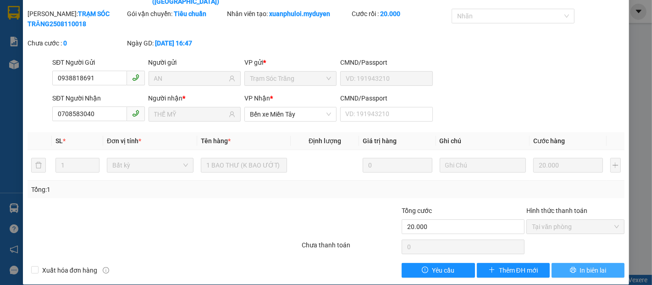
click at [582, 265] on span "In biên lai" at bounding box center [593, 270] width 27 height 10
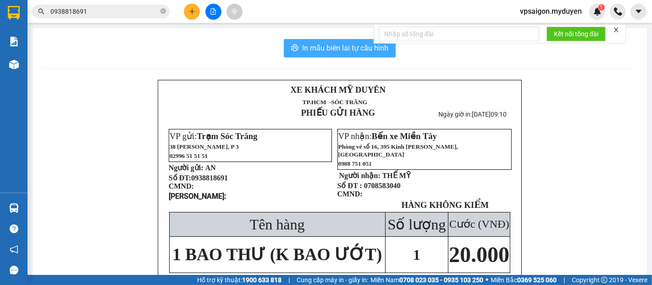
click at [336, 46] on span "In mẫu biên lai tự cấu hình" at bounding box center [345, 47] width 86 height 11
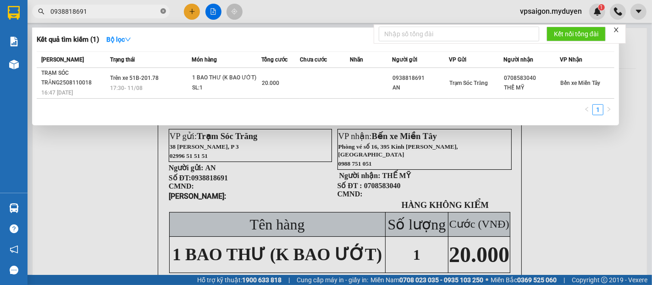
click at [162, 9] on icon "close-circle" at bounding box center [163, 11] width 6 height 6
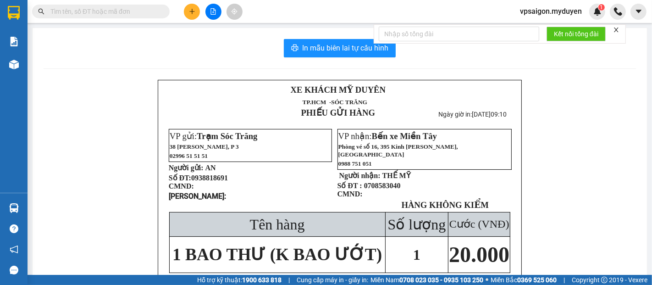
paste input "0358845626"
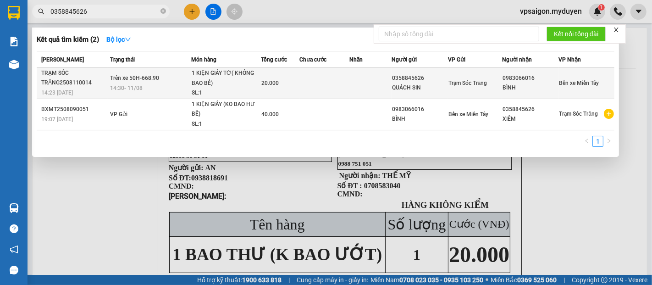
type input "0358845626"
click at [71, 84] on div "TRẠM SÓC TRĂNG2508110014" at bounding box center [74, 77] width 66 height 19
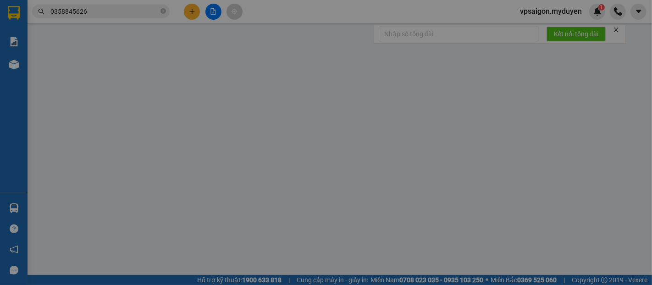
type input "0358845626"
type input "QUÁCH SIN"
type input "0983066016"
type input "BÌNH"
type input "20.000"
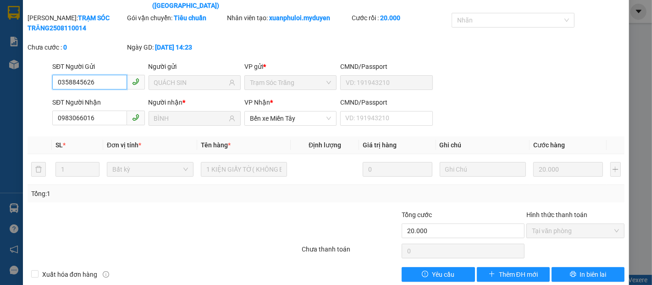
scroll to position [47, 0]
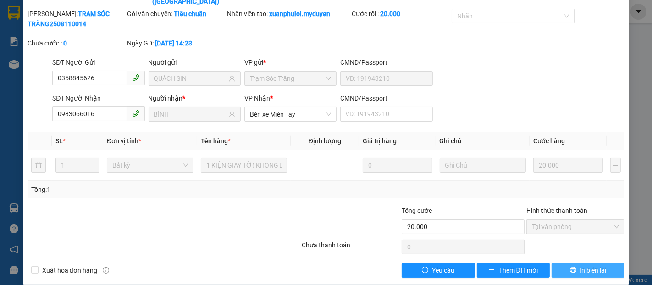
drag, startPoint x: 309, startPoint y: 63, endPoint x: 575, endPoint y: 256, distance: 328.2
click at [580, 265] on span "In biên lai" at bounding box center [593, 270] width 27 height 10
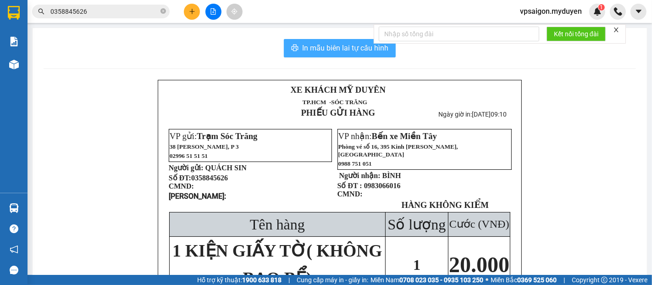
drag, startPoint x: 343, startPoint y: 50, endPoint x: 550, endPoint y: 142, distance: 226.2
click at [348, 50] on span "In mẫu biên lai tự cấu hình" at bounding box center [345, 47] width 86 height 11
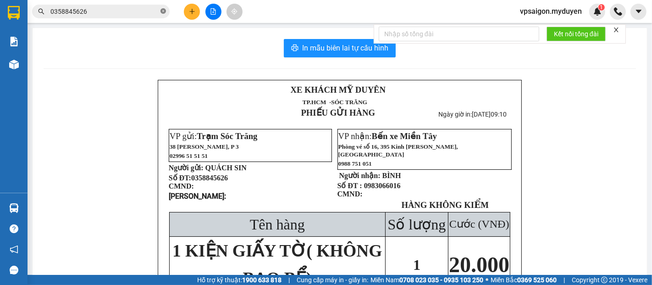
click at [163, 11] on icon "close-circle" at bounding box center [163, 11] width 6 height 6
paste input "0522916504"
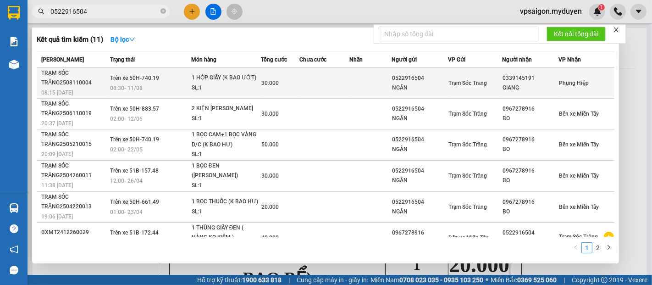
type input "0522916504"
click at [75, 94] on div "08:15 - 11/08" at bounding box center [74, 93] width 66 height 10
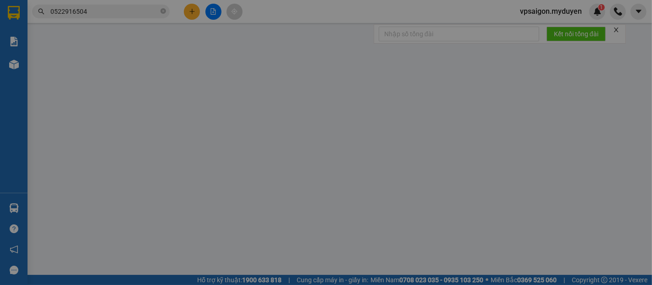
type input "0522916504"
type input "NGÂN"
type input "0339145191"
type input "GIANG"
type input "30.000"
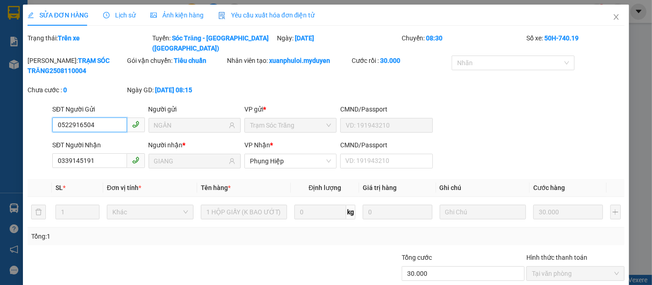
scroll to position [47, 0]
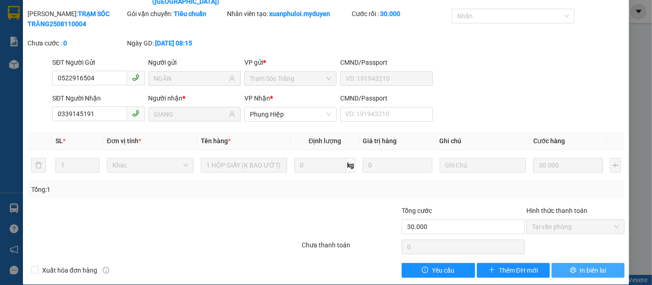
click at [585, 265] on span "In biên lai" at bounding box center [593, 270] width 27 height 10
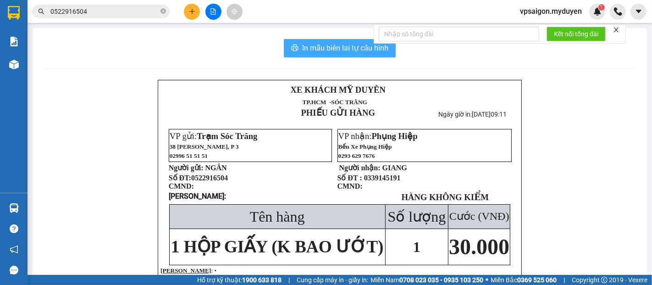
click at [330, 46] on span "In mẫu biên lai tự cấu hình" at bounding box center [345, 47] width 86 height 11
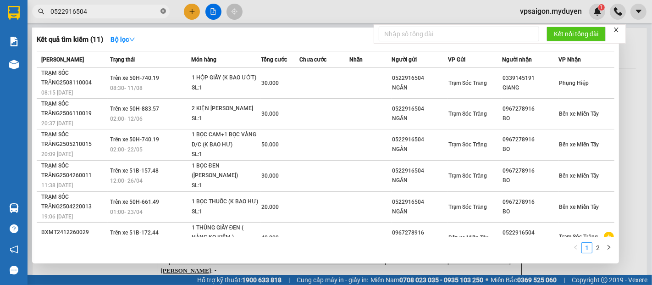
click at [160, 8] on icon "close-circle" at bounding box center [163, 11] width 6 height 6
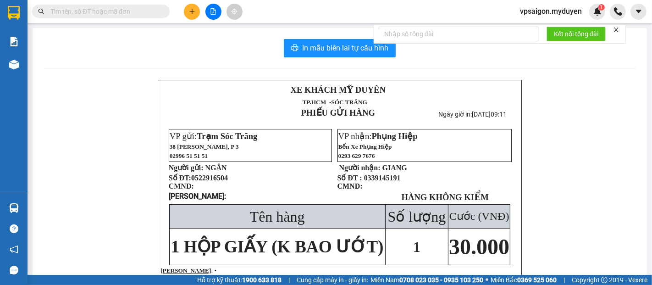
paste input "0363225229"
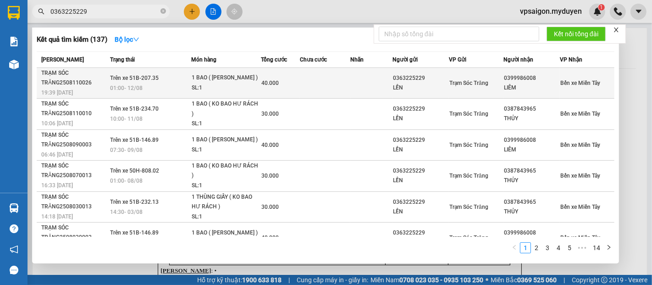
type input "0363225229"
click at [79, 91] on div "19:39 - 11/08" at bounding box center [74, 93] width 66 height 10
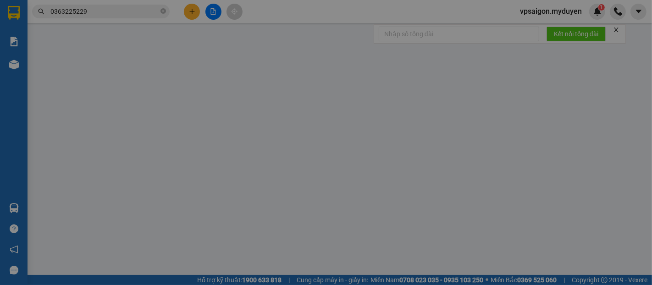
type input "0363225229"
type input "LẾN"
type input "0399986008"
type input "LIÊM"
type input "40.000"
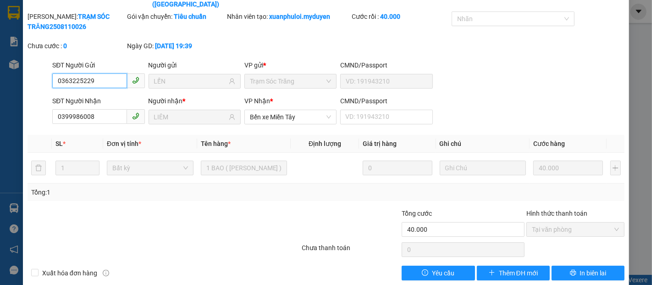
scroll to position [47, 0]
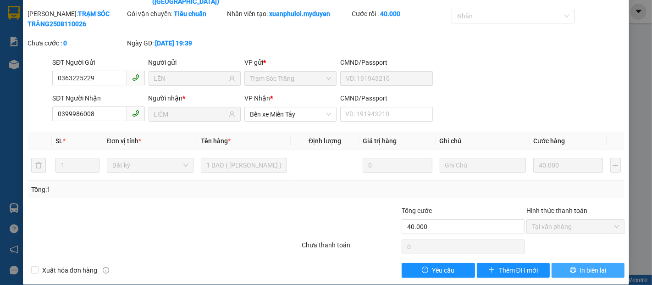
click at [580, 265] on span "In biên lai" at bounding box center [593, 270] width 27 height 10
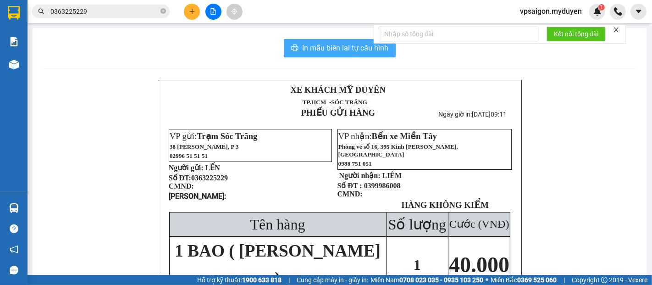
click at [340, 51] on span "In mẫu biên lai tự cấu hình" at bounding box center [345, 47] width 86 height 11
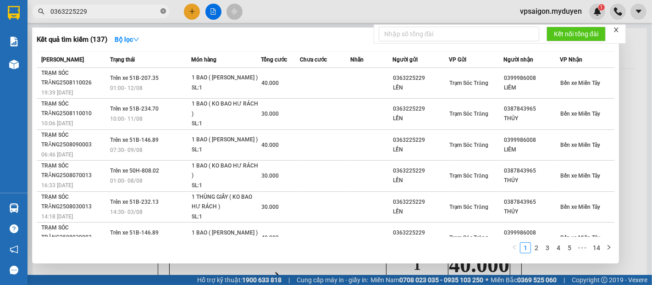
click at [162, 10] on icon "close-circle" at bounding box center [163, 11] width 6 height 6
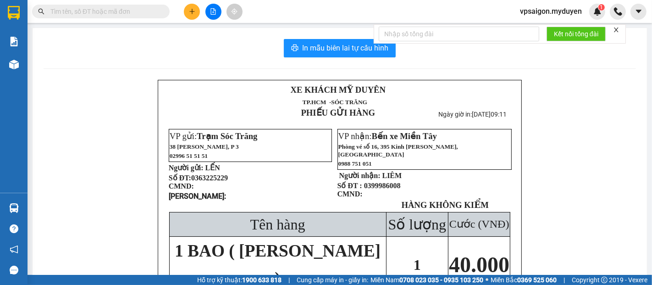
paste input "0939857617"
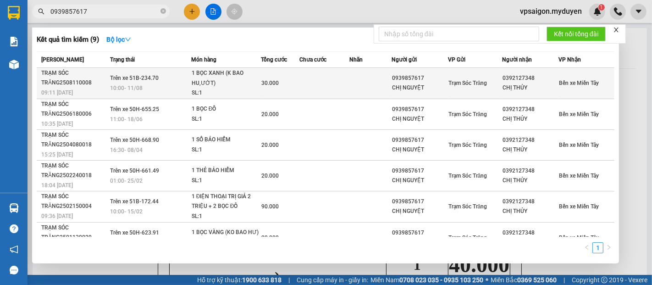
type input "0939857617"
click at [75, 92] on div "09:11 - 11/08" at bounding box center [74, 93] width 66 height 10
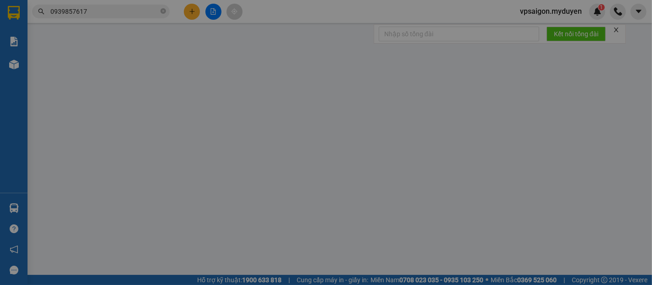
type input "0939857617"
type input "CHỊ NGUYỆT"
type input "0392127348"
type input "CHỊ THỦY"
type input "30.000"
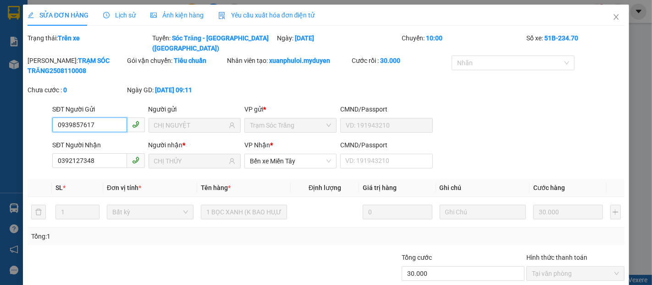
scroll to position [47, 0]
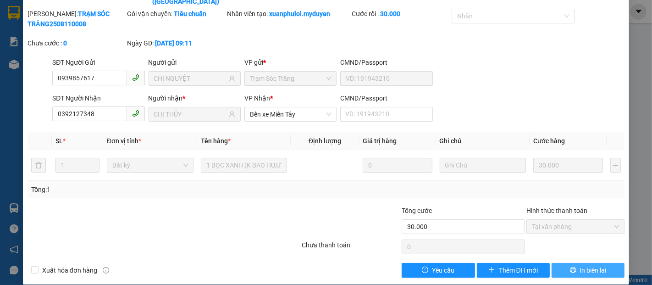
click at [584, 265] on span "In biên lai" at bounding box center [593, 270] width 27 height 10
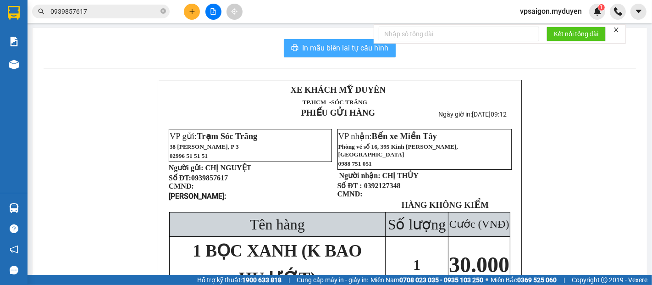
click at [336, 48] on span "In mẫu biên lai tự cấu hình" at bounding box center [345, 47] width 86 height 11
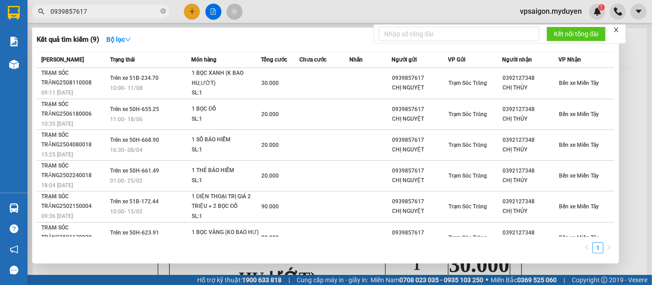
click at [166, 9] on span "0939857617" at bounding box center [101, 12] width 138 height 14
click at [161, 13] on icon "close-circle" at bounding box center [163, 11] width 6 height 6
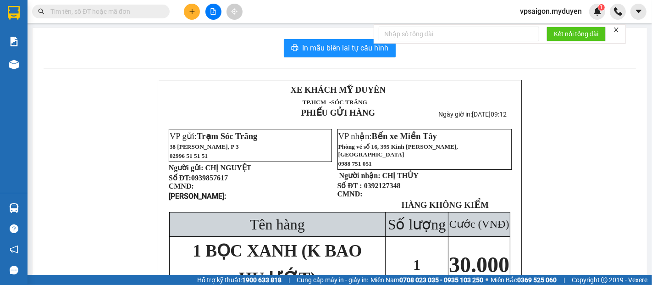
paste input "0393573671"
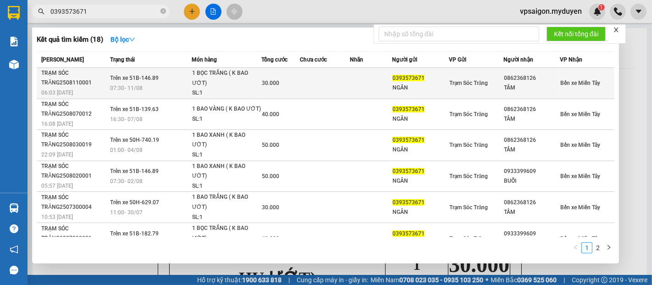
type input "0393573671"
click at [70, 85] on div "TRẠM SÓC TRĂNG2508110001" at bounding box center [74, 77] width 66 height 19
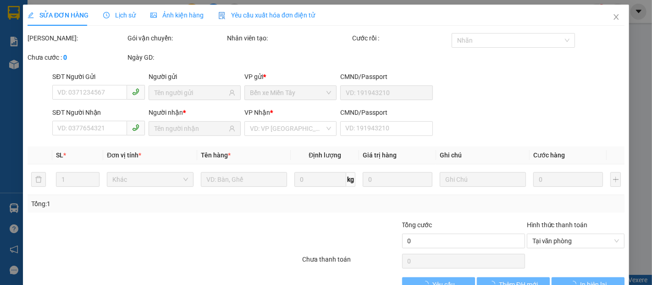
type input "0393573671"
type input "NGÂN"
type input "0862368126"
type input "TÂM"
type input "30.000"
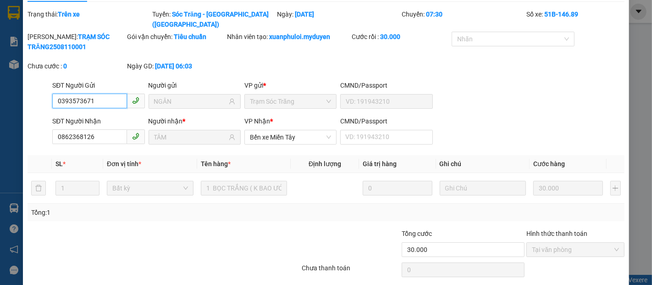
scroll to position [47, 0]
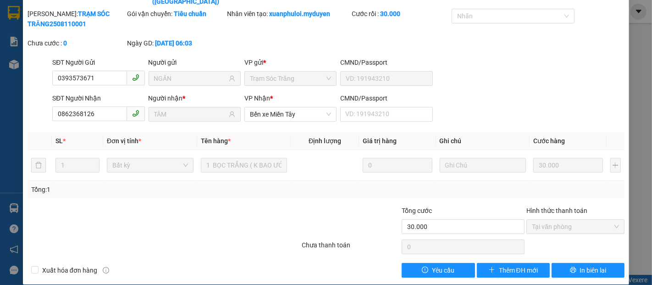
click at [598, 251] on div "Total Paid Fee 30.000 Total UnPaid Fee 0 Cash Collection Total Fee Trạng thái: …" at bounding box center [326, 131] width 597 height 291
click at [593, 265] on span "In biên lai" at bounding box center [593, 270] width 27 height 10
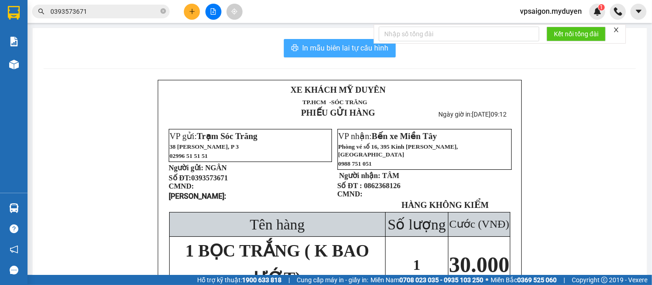
click at [348, 46] on span "In mẫu biên lai tự cấu hình" at bounding box center [345, 47] width 86 height 11
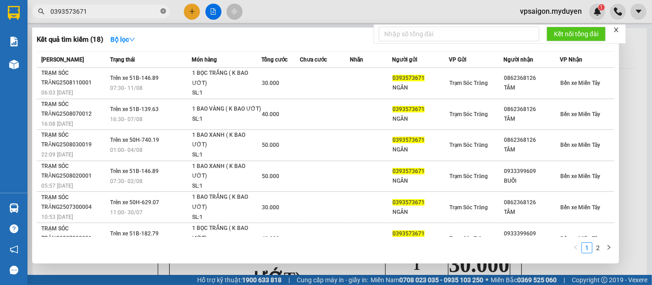
click at [164, 13] on icon "close-circle" at bounding box center [163, 11] width 6 height 6
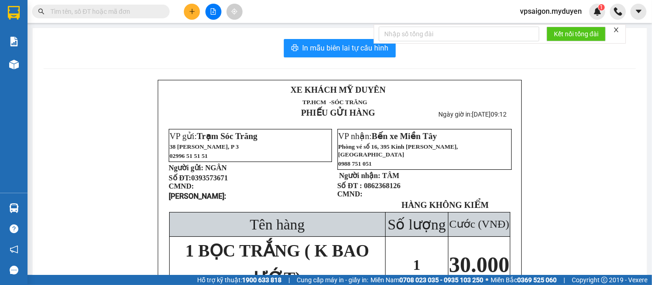
paste input "0988054609"
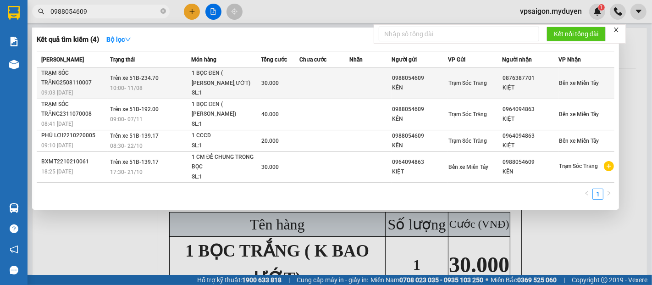
type input "0988054609"
click at [78, 87] on div "TRẠM SÓC TRĂNG2508110007" at bounding box center [74, 77] width 66 height 19
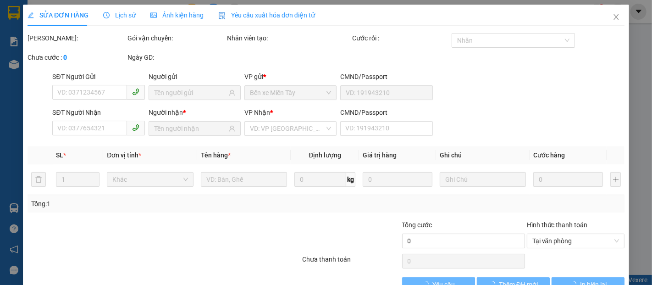
type input "0988054609"
type input "KÊN"
type input "0876387701"
type input "KIỆT"
type input "30.000"
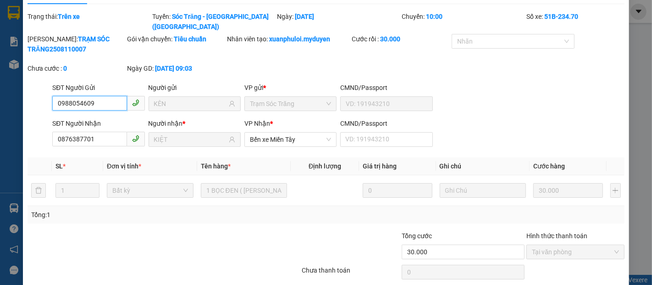
scroll to position [47, 0]
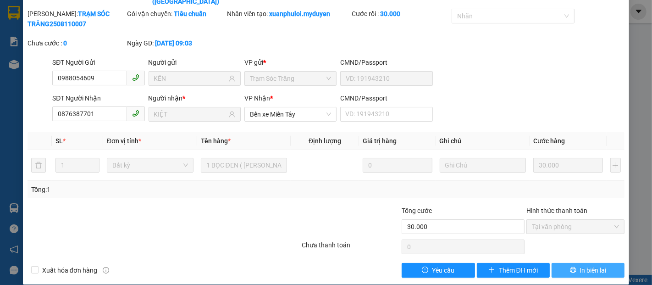
click at [585, 265] on span "In biên lai" at bounding box center [593, 270] width 27 height 10
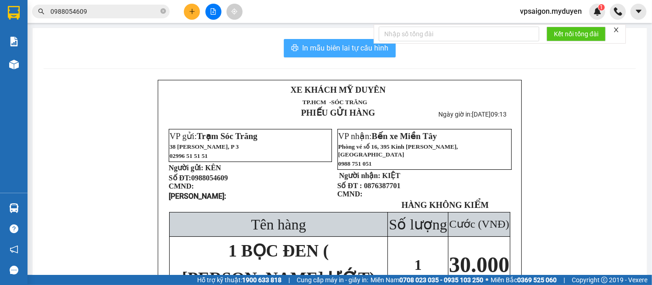
click at [332, 49] on span "In mẫu biên lai tự cấu hình" at bounding box center [345, 47] width 86 height 11
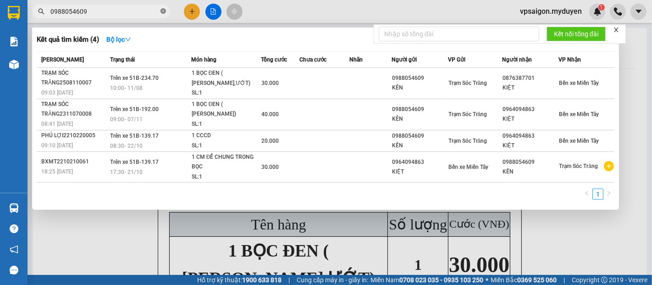
click at [166, 10] on icon "close-circle" at bounding box center [163, 11] width 6 height 6
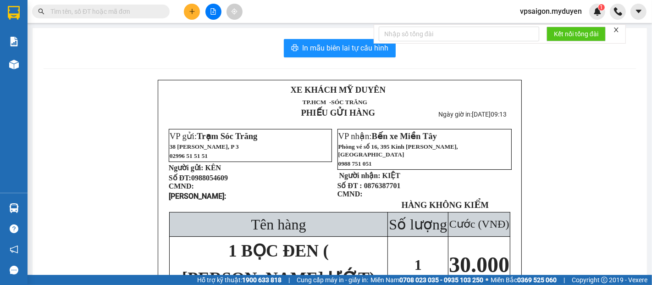
paste input "0901858457"
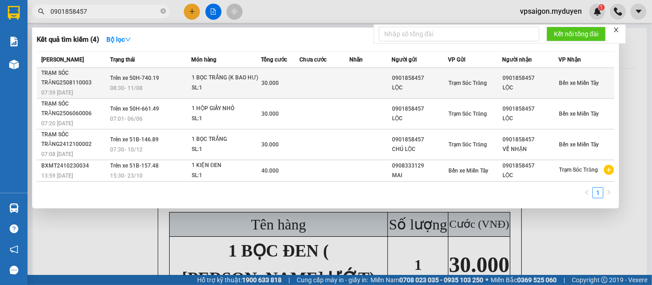
type input "0901858457"
click at [66, 82] on div "TRẠM SÓC TRĂNG2508110003" at bounding box center [74, 77] width 66 height 19
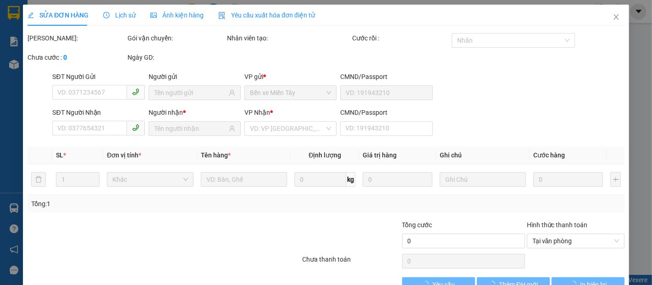
type input "0901858457"
type input "LỘC"
type input "0901858457"
type input "LỘC"
type input "30.000"
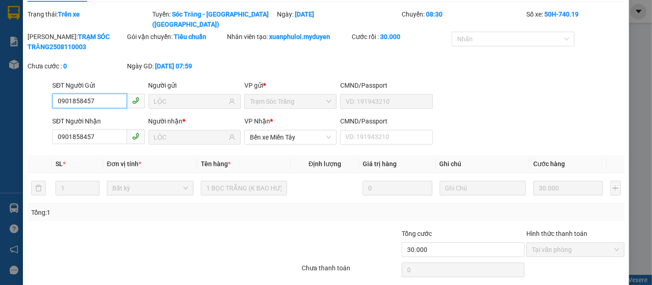
scroll to position [47, 0]
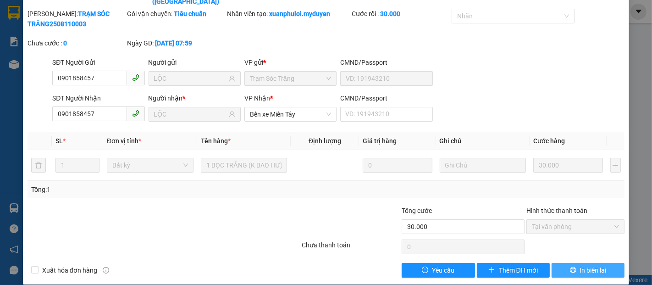
click at [580, 265] on span "In biên lai" at bounding box center [593, 270] width 27 height 10
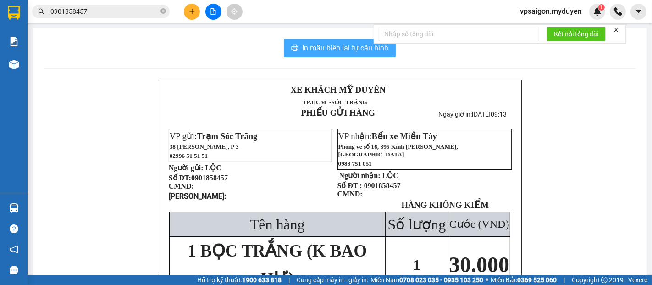
click at [342, 51] on span "In mẫu biên lai tự cấu hình" at bounding box center [345, 47] width 86 height 11
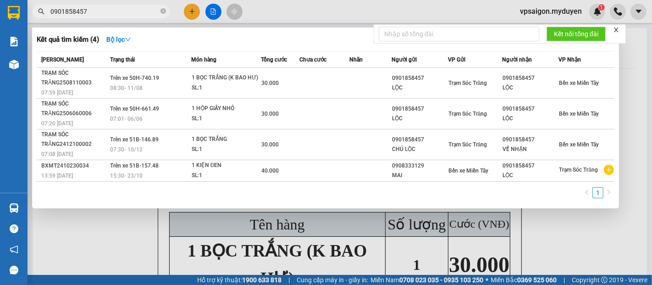
click at [160, 10] on span "0901858457" at bounding box center [101, 12] width 138 height 14
click at [161, 10] on icon "close-circle" at bounding box center [163, 11] width 6 height 6
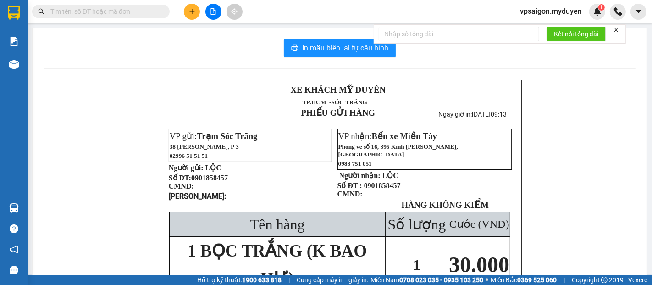
paste input "0776898128"
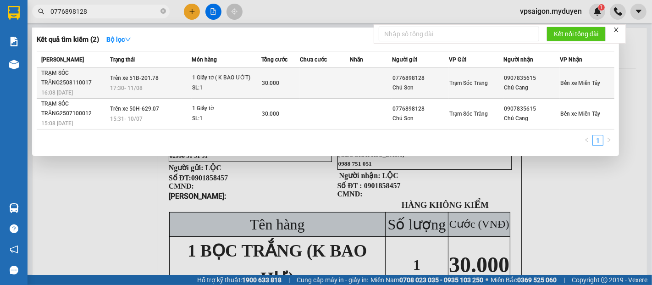
type input "0776898128"
click at [73, 94] on span "16:08 - 11/08" at bounding box center [57, 92] width 32 height 6
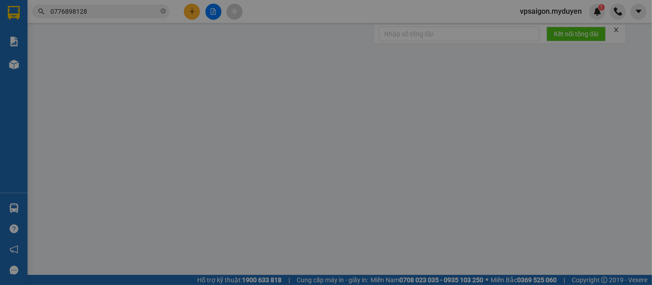
type input "0776898128"
type input "Chú Sơn"
type input "0907835615"
type input "Chú Cang"
type input "30.000"
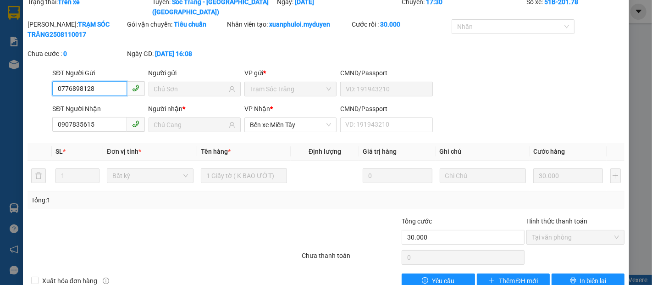
scroll to position [47, 0]
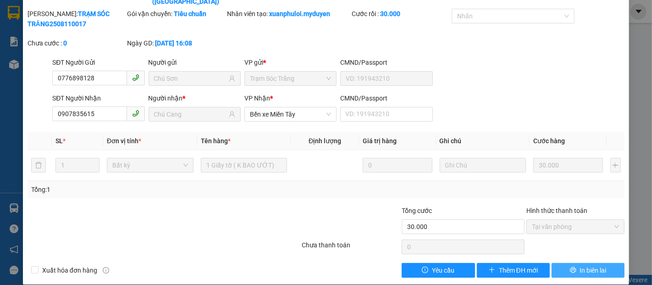
click at [585, 265] on span "In biên lai" at bounding box center [593, 270] width 27 height 10
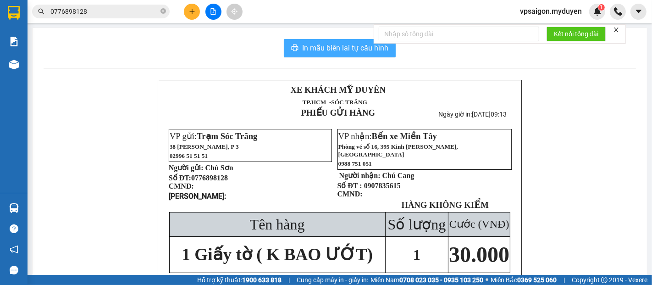
click at [329, 43] on span "In mẫu biên lai tự cấu hình" at bounding box center [345, 47] width 86 height 11
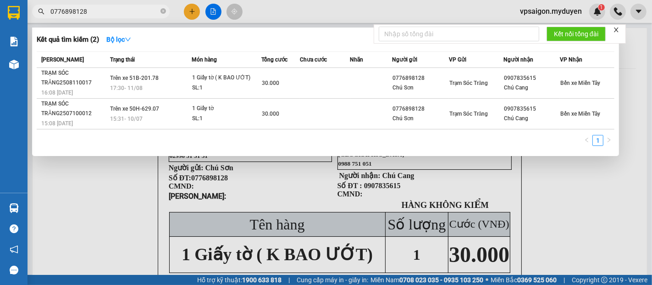
click at [166, 10] on span "0776898128" at bounding box center [101, 12] width 138 height 14
click at [161, 10] on icon "close-circle" at bounding box center [163, 11] width 6 height 6
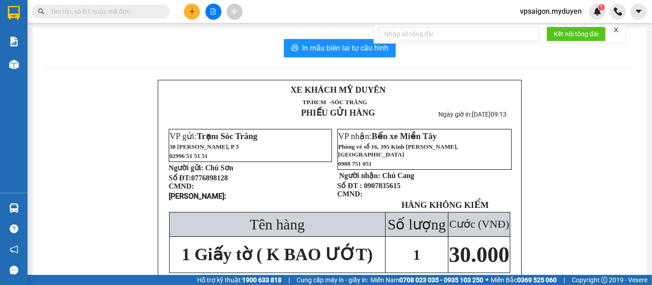
paste input "0396390968"
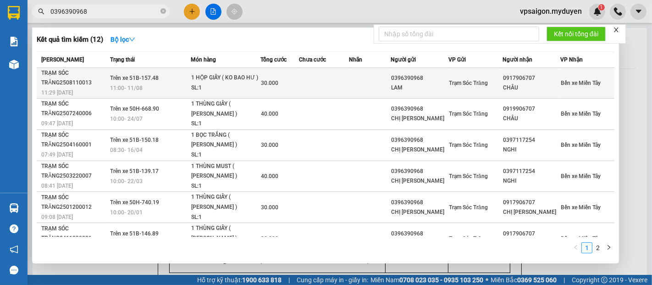
type input "0396390968"
click at [69, 90] on span "11:29 - 11/08" at bounding box center [57, 92] width 32 height 6
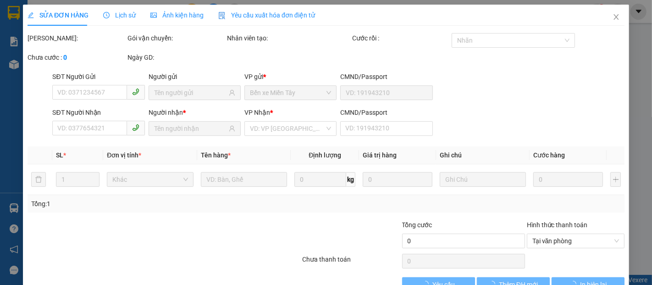
type input "0396390968"
type input "LAM"
type input "0917906707"
type input "CHÂU"
type input "30.000"
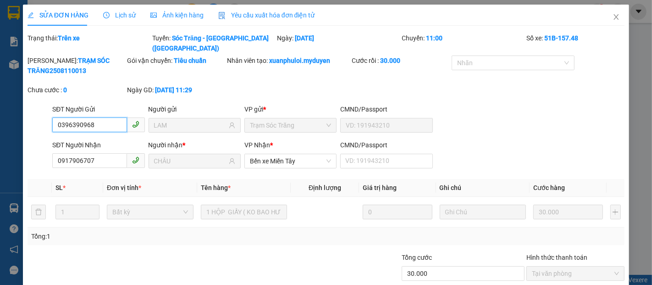
scroll to position [24, 0]
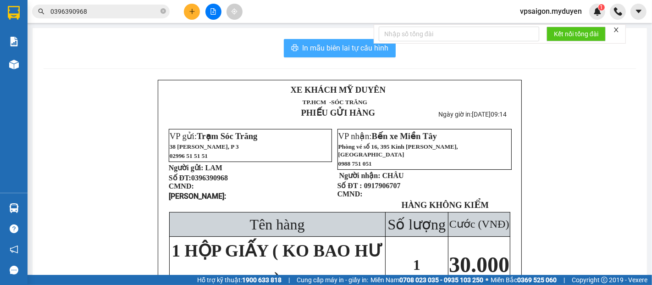
click at [359, 47] on span "In mẫu biên lai tự cấu hình" at bounding box center [345, 47] width 86 height 11
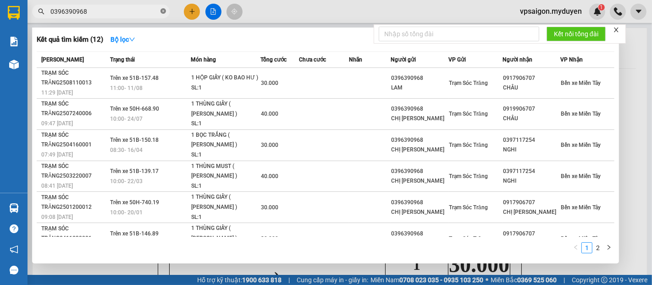
click at [165, 13] on icon "close-circle" at bounding box center [163, 11] width 6 height 6
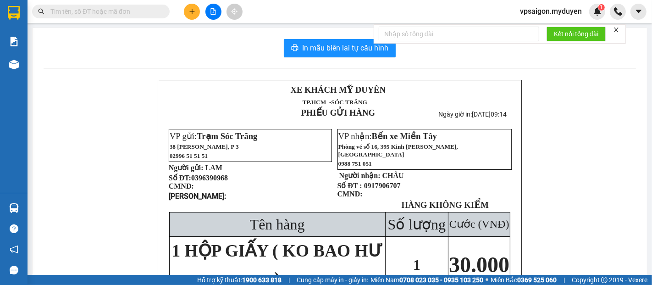
paste input "0359931024"
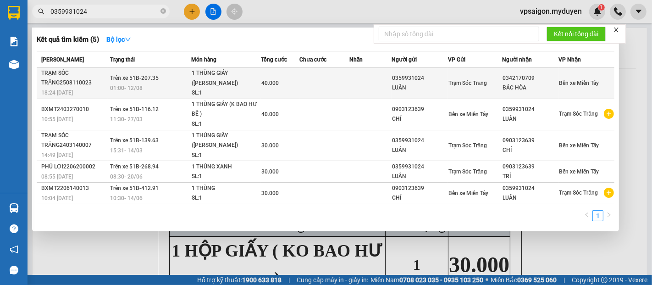
type input "0359931024"
click at [66, 88] on div "18:24 - 11/08" at bounding box center [74, 93] width 66 height 10
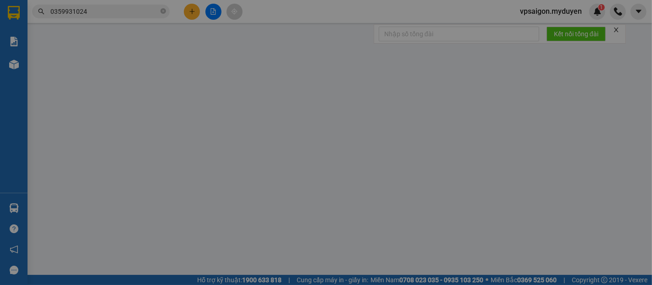
type input "0359931024"
type input "LUÂN"
type input "0342170709"
type input "BÁC HÒA"
type input "40.000"
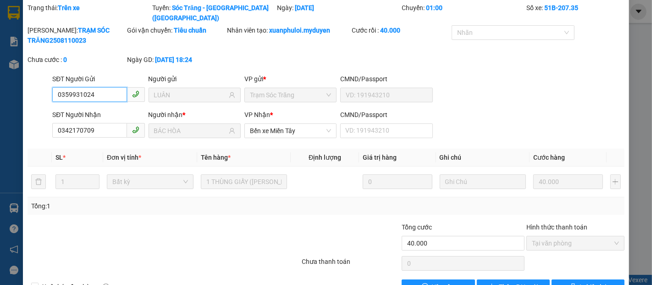
scroll to position [47, 0]
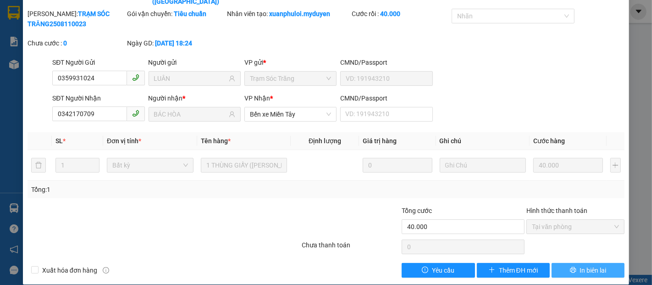
click at [584, 265] on span "In biên lai" at bounding box center [593, 270] width 27 height 10
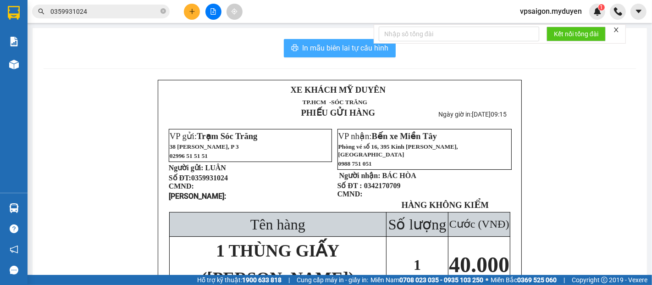
click at [348, 39] on button "In mẫu biên lai tự cấu hình" at bounding box center [340, 48] width 112 height 18
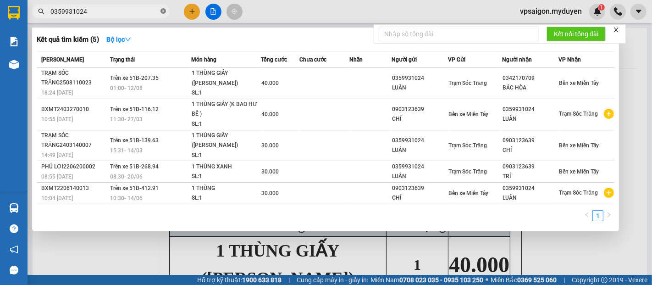
click at [165, 10] on icon "close-circle" at bounding box center [163, 11] width 6 height 6
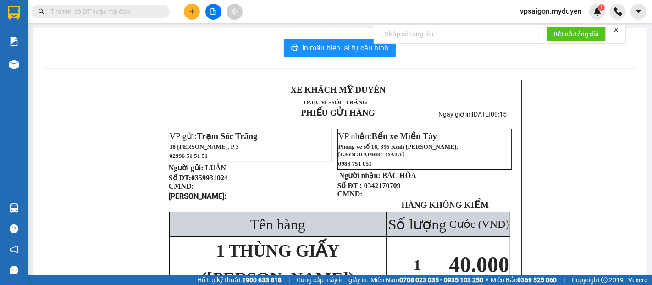
paste input "0363225229"
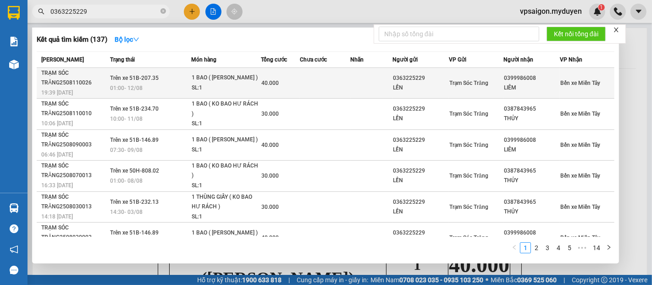
type input "0363225229"
click at [69, 85] on div "TRẠM SÓC TRĂNG2508110026" at bounding box center [74, 77] width 66 height 19
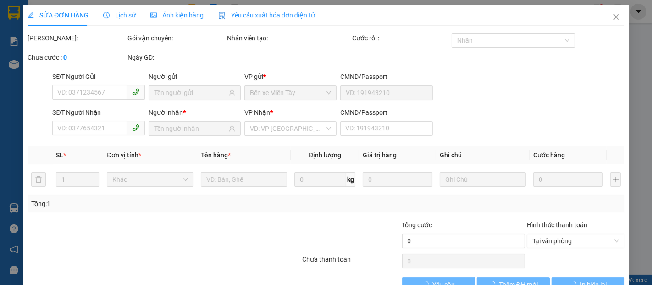
type input "0363225229"
type input "LẾN"
type input "0399986008"
type input "LIÊM"
type input "40.000"
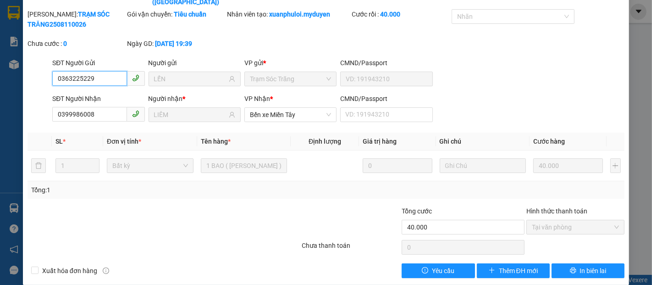
scroll to position [47, 0]
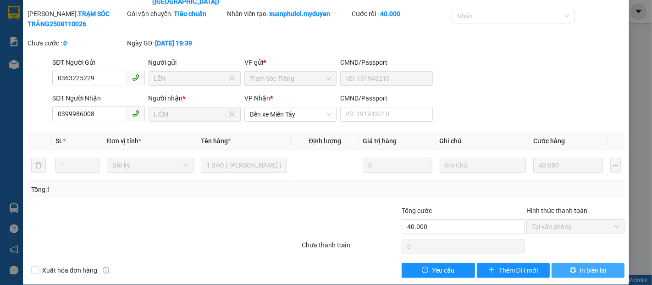
click at [590, 265] on span "In biên lai" at bounding box center [593, 270] width 27 height 10
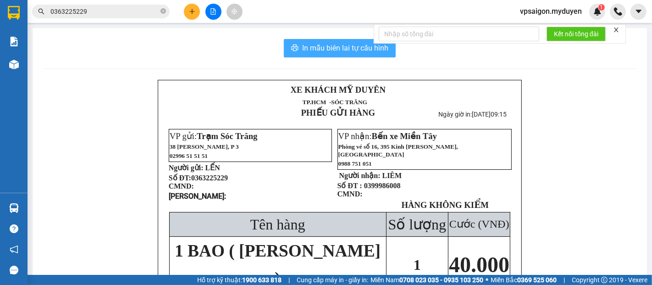
click at [328, 47] on span "In mẫu biên lai tự cấu hình" at bounding box center [345, 47] width 86 height 11
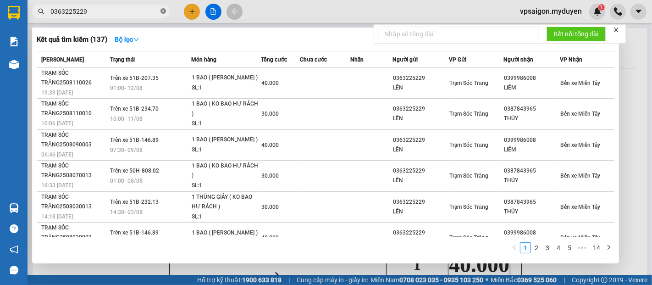
click at [165, 11] on icon "close-circle" at bounding box center [163, 11] width 6 height 6
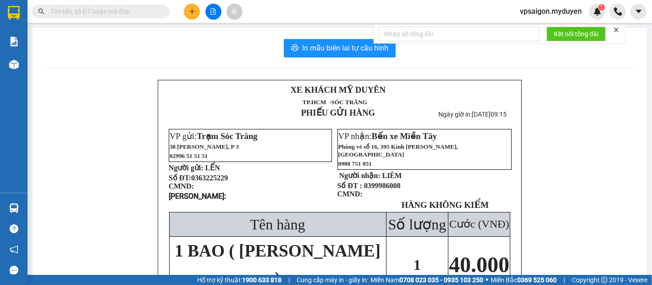
paste input "0396199037"
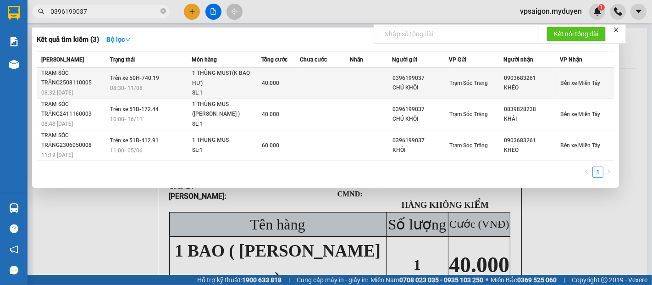
type input "0396199037"
click at [62, 89] on span "08:32 - 11/08" at bounding box center [57, 92] width 32 height 6
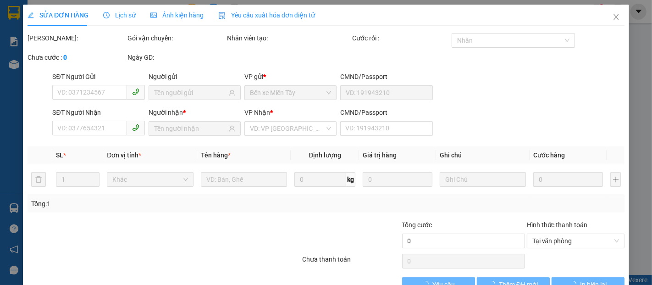
type input "0396199037"
type input "CHÚ KHÔI"
type input "0903683261"
type input "KHÉO"
type input "40.000"
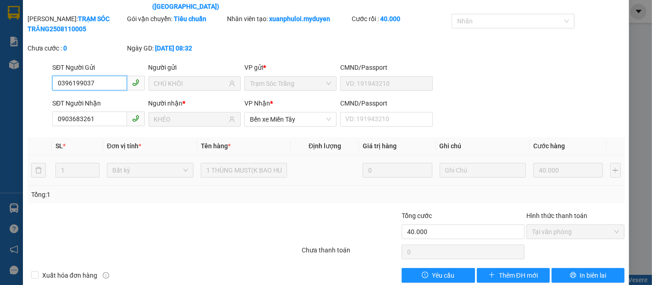
scroll to position [47, 0]
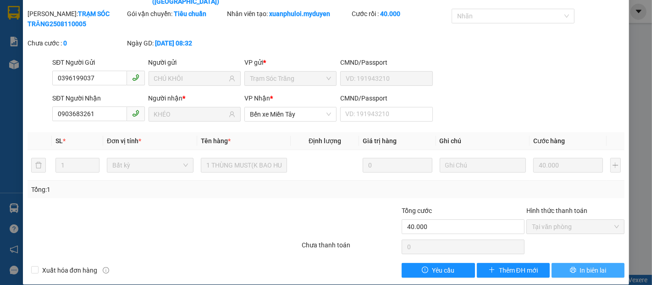
click at [588, 265] on span "In biên lai" at bounding box center [593, 270] width 27 height 10
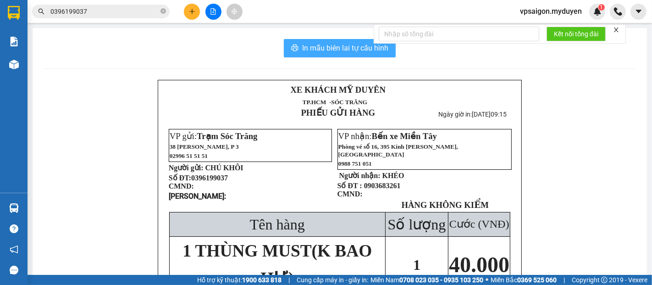
drag, startPoint x: 337, startPoint y: 42, endPoint x: 441, endPoint y: 141, distance: 143.0
click at [337, 44] on span "In mẫu biên lai tự cấu hình" at bounding box center [345, 47] width 86 height 11
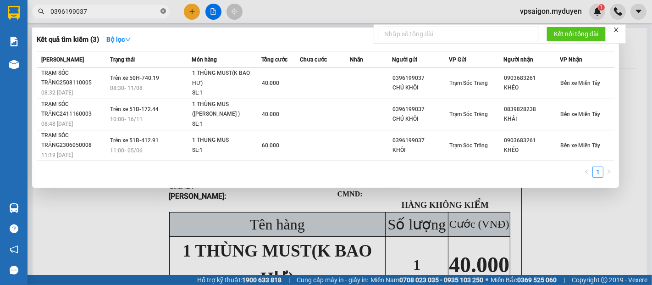
click at [161, 10] on icon "close-circle" at bounding box center [163, 11] width 6 height 6
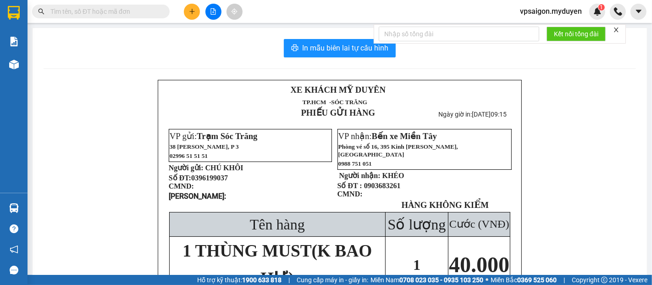
paste input "0794514558"
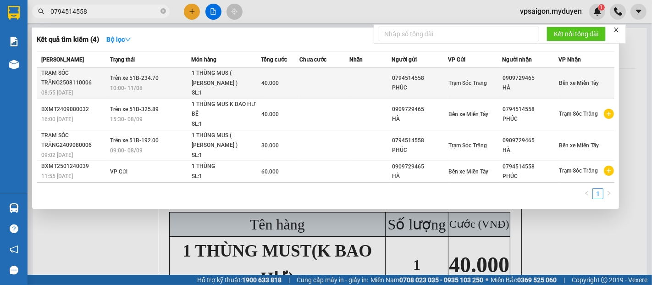
type input "0794514558"
click at [82, 92] on div "08:55 - 11/08" at bounding box center [74, 93] width 66 height 10
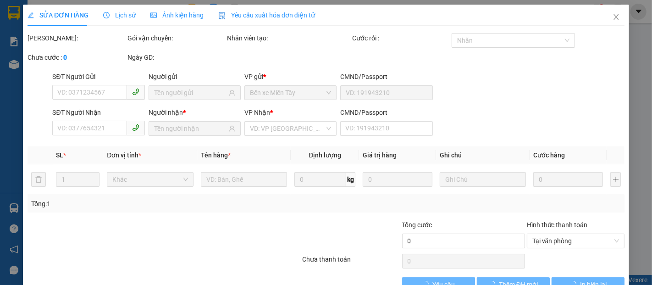
type input "0794514558"
type input "PHÚC"
type input "0909729465"
type input "HÀ"
type input "40.000"
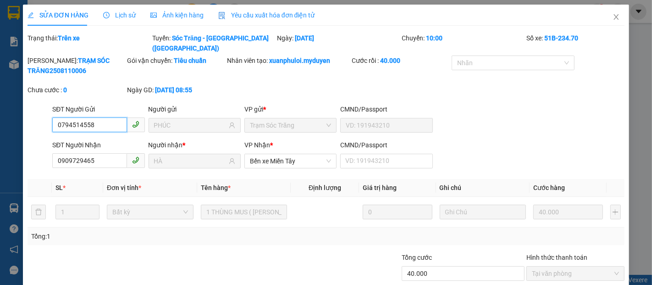
scroll to position [47, 0]
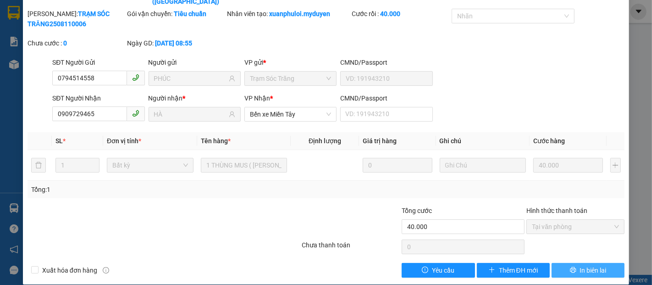
click at [590, 265] on span "In biên lai" at bounding box center [593, 270] width 27 height 10
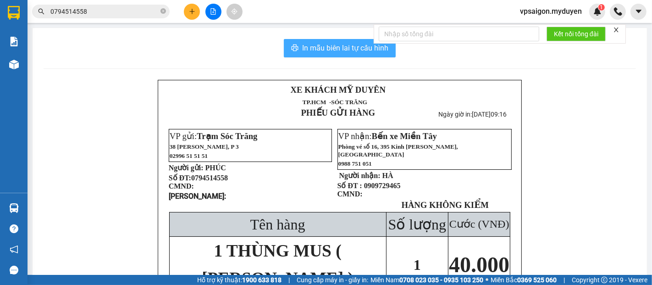
click at [332, 48] on span "In mẫu biên lai tự cấu hình" at bounding box center [345, 47] width 86 height 11
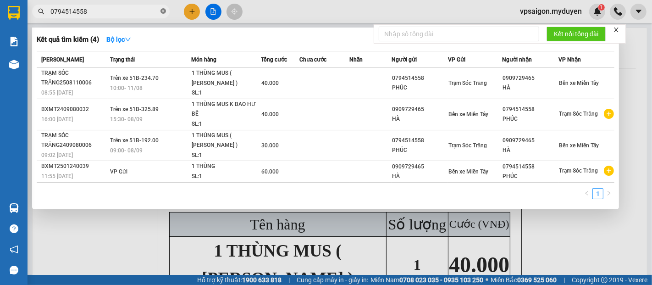
click at [162, 8] on icon "close-circle" at bounding box center [163, 11] width 6 height 6
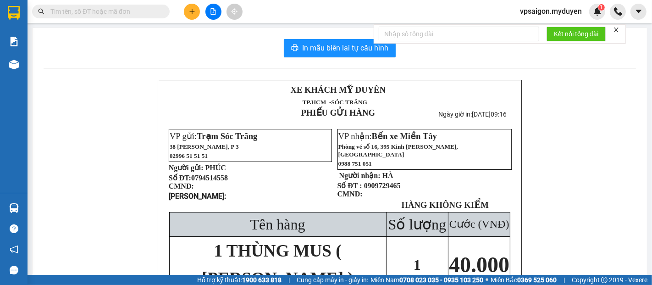
paste input "0336844533"
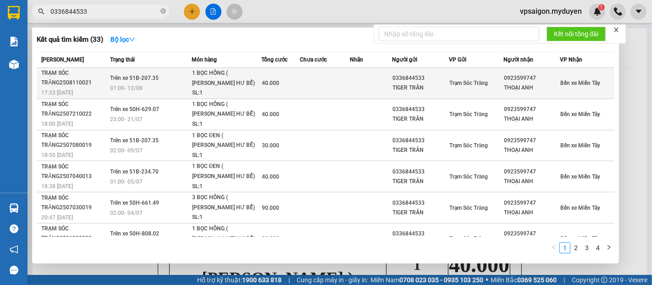
type input "0336844533"
click at [68, 83] on div "TRẠM SÓC TRĂNG2508110021" at bounding box center [74, 77] width 66 height 19
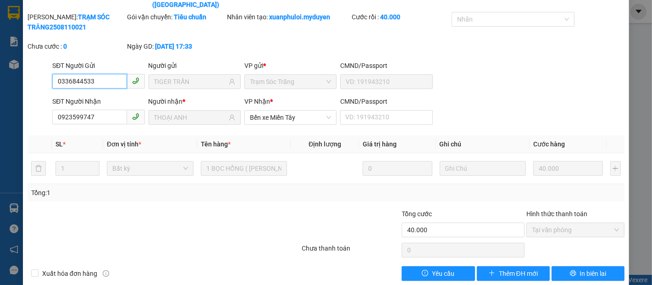
scroll to position [47, 0]
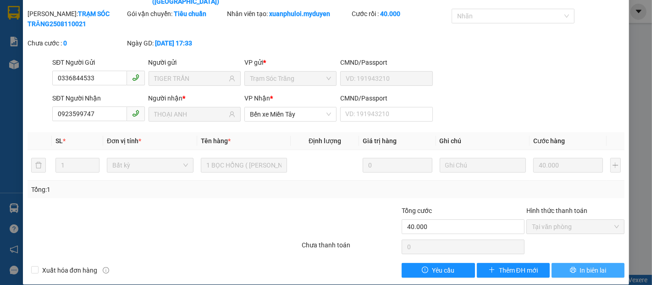
click at [580, 265] on span "In biên lai" at bounding box center [593, 270] width 27 height 10
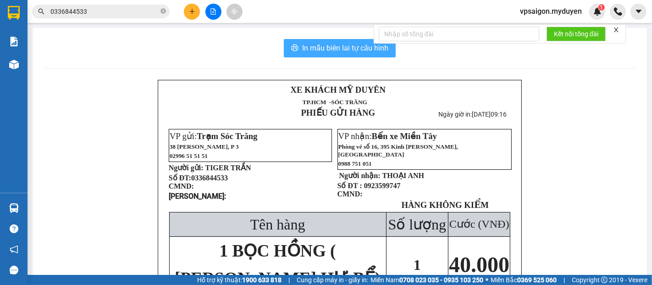
click at [343, 49] on span "In mẫu biên lai tự cấu hình" at bounding box center [345, 47] width 86 height 11
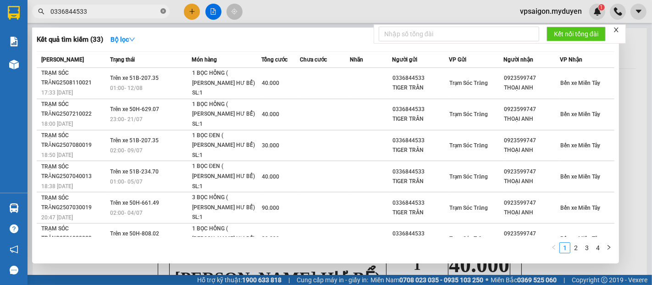
click at [161, 11] on icon "close-circle" at bounding box center [163, 11] width 6 height 6
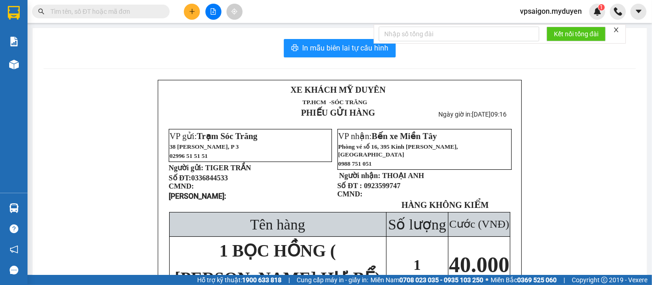
paste input "0939391194"
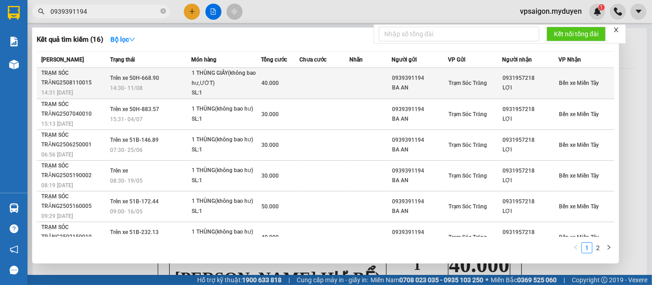
type input "0939391194"
click at [72, 89] on span "14:31 - 11/08" at bounding box center [57, 92] width 32 height 6
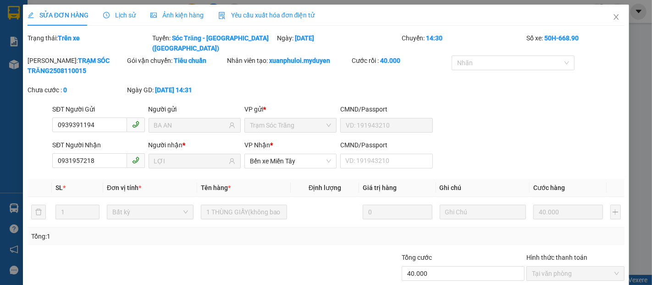
type input "0939391194"
type input "BA AN"
type input "0931957218"
type input "LỢI"
type input "40.000"
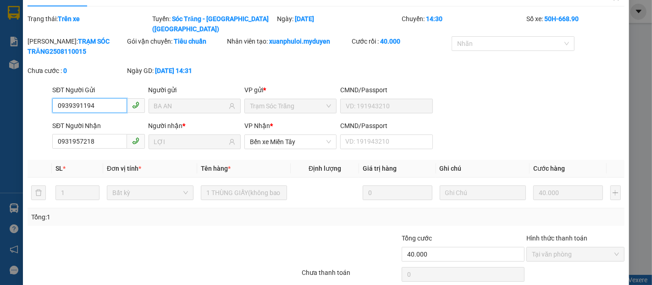
scroll to position [47, 0]
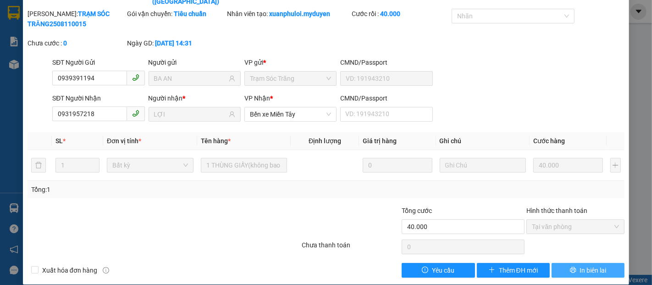
click at [591, 265] on span "In biên lai" at bounding box center [593, 270] width 27 height 10
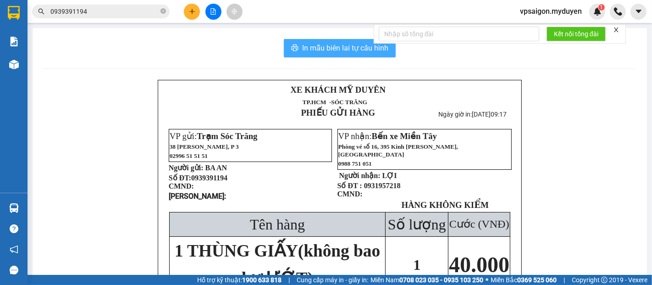
click at [357, 48] on span "In mẫu biên lai tự cấu hình" at bounding box center [345, 47] width 86 height 11
click at [346, 45] on span "In mẫu biên lai tự cấu hình" at bounding box center [345, 47] width 86 height 11
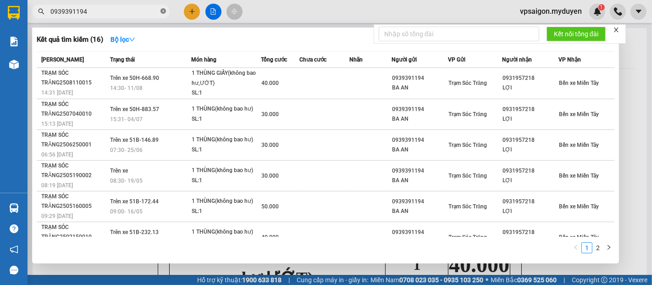
click at [161, 10] on icon "close-circle" at bounding box center [163, 11] width 6 height 6
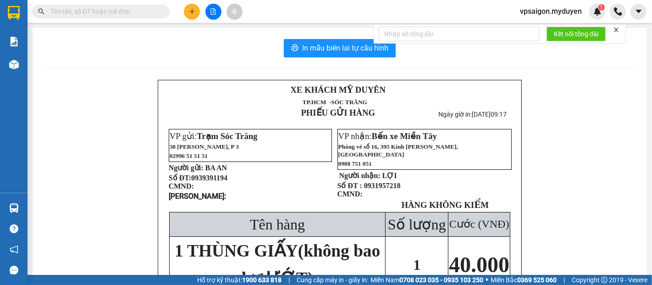
paste input "0373306465"
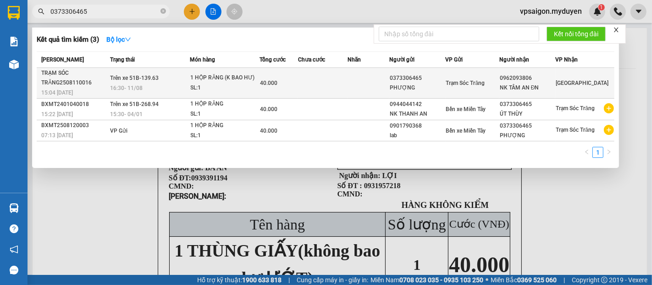
type input "0373306465"
click at [78, 79] on div "TRẠM SÓC TRĂNG2508110016" at bounding box center [74, 77] width 66 height 19
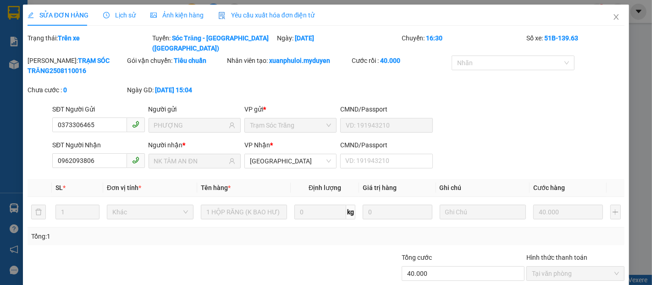
type input "0373306465"
type input "PHƯỢNG"
type input "0962093806"
type input "NK TÂM AN ĐN"
type input "40.000"
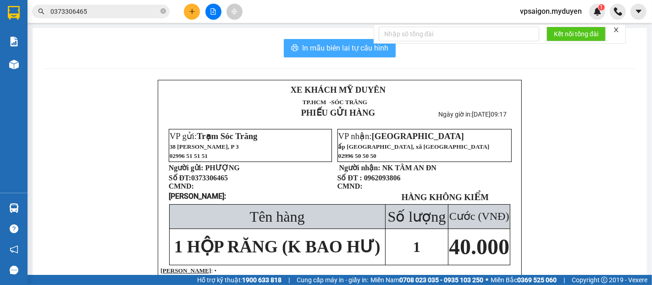
click at [337, 48] on span "In mẫu biên lai tự cấu hình" at bounding box center [345, 47] width 86 height 11
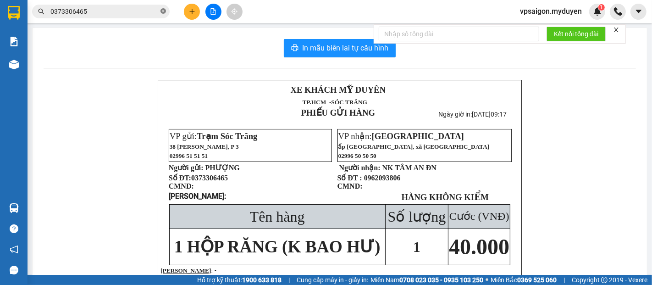
click at [164, 11] on icon "close-circle" at bounding box center [163, 11] width 6 height 6
paste input "0938066691"
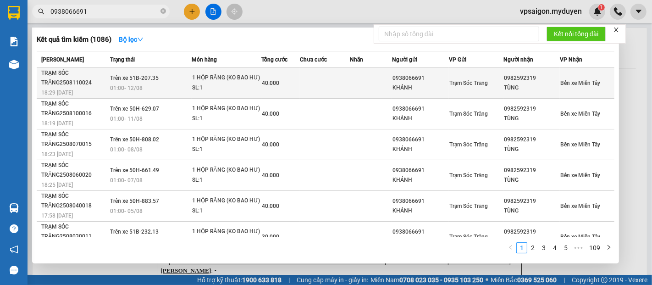
type input "0938066691"
click at [81, 86] on div "TRẠM SÓC TRĂNG2508110024" at bounding box center [74, 77] width 66 height 19
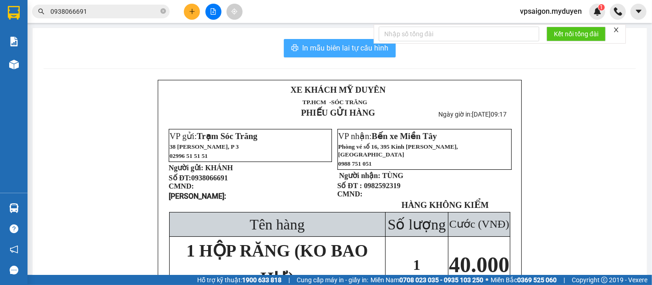
drag, startPoint x: 326, startPoint y: 44, endPoint x: 392, endPoint y: 109, distance: 92.1
click at [326, 45] on span "In mẫu biên lai tự cấu hình" at bounding box center [345, 47] width 86 height 11
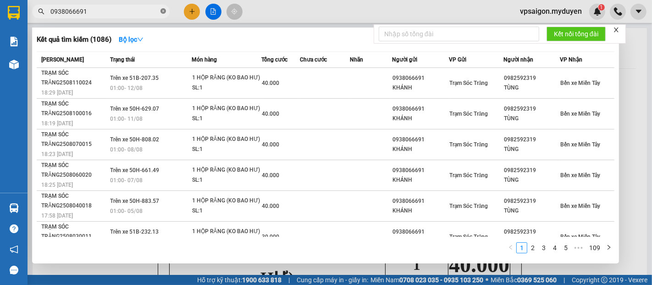
click at [161, 13] on icon "close-circle" at bounding box center [163, 11] width 6 height 6
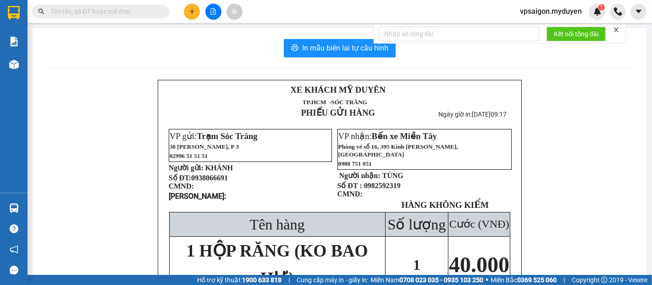
paste input "0919207377"
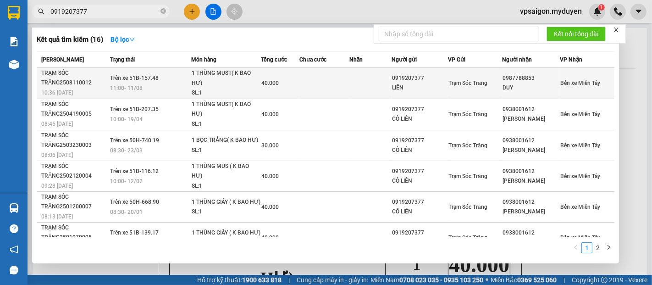
type input "0919207377"
click at [78, 91] on div "10:36 - 11/08" at bounding box center [74, 93] width 66 height 10
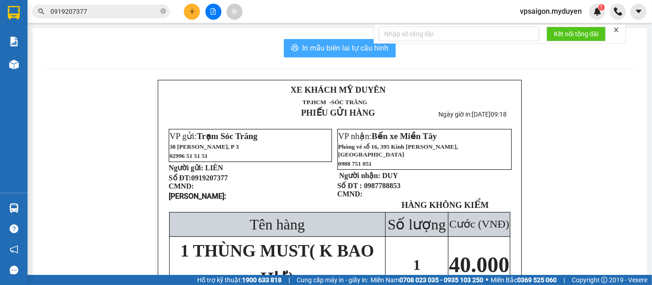
click at [355, 50] on span "In mẫu biên lai tự cấu hình" at bounding box center [345, 47] width 86 height 11
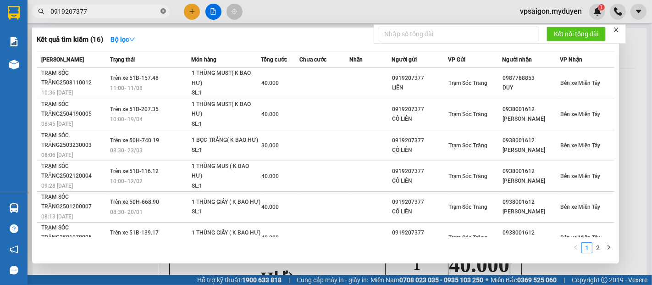
click at [165, 11] on icon "close-circle" at bounding box center [163, 11] width 6 height 6
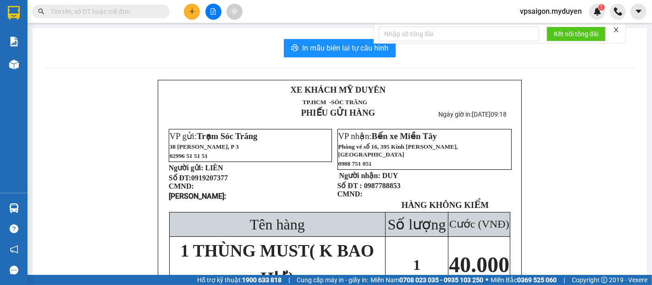
paste input "0962721499"
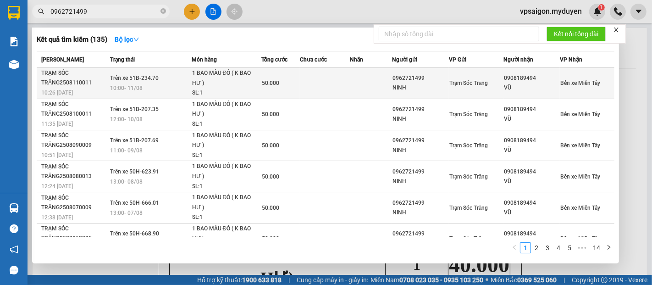
type input "0962721499"
click at [86, 88] on div "10:26 - 11/08" at bounding box center [74, 93] width 66 height 10
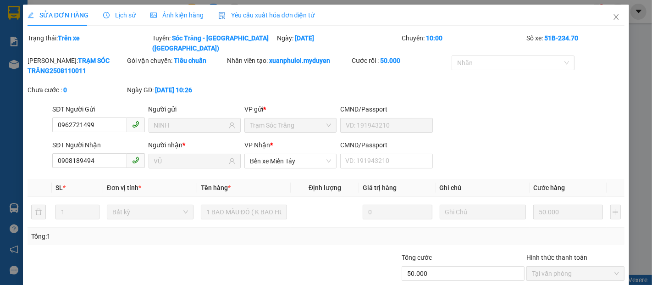
type input "0962721499"
type input "NINH"
type input "0908189494"
type input "VŨ"
type input "50.000"
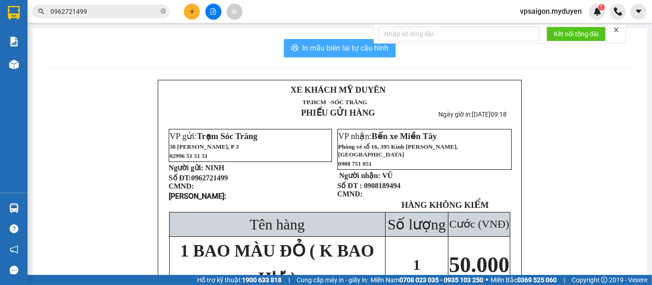
drag, startPoint x: 337, startPoint y: 46, endPoint x: 398, endPoint y: 124, distance: 98.4
click at [337, 47] on span "In mẫu biên lai tự cấu hình" at bounding box center [345, 47] width 86 height 11
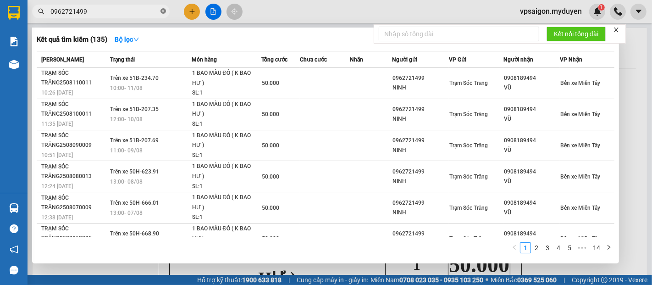
click at [161, 10] on icon "close-circle" at bounding box center [163, 11] width 6 height 6
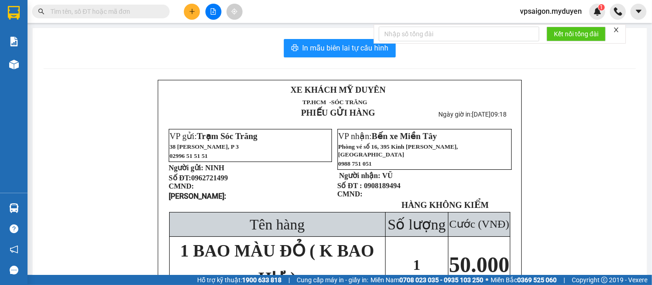
paste input "0866983083"
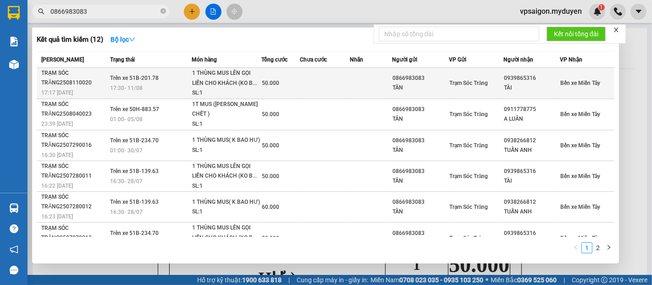
type input "0866983083"
click at [83, 86] on div "TRẠM SÓC TRĂNG2508110020" at bounding box center [74, 77] width 66 height 19
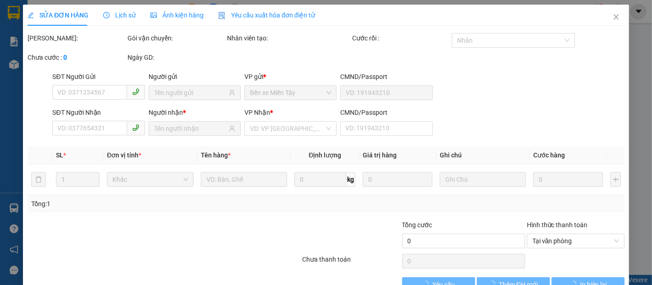
type input "0866983083"
type input "TÂN"
type input "0939865316"
type input "TÀI"
type input "50.000"
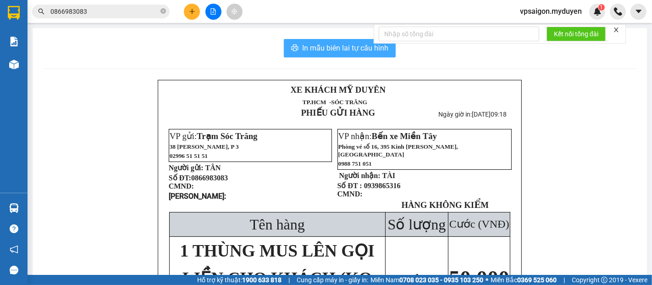
click at [361, 48] on span "In mẫu biên lai tự cấu hình" at bounding box center [345, 47] width 86 height 11
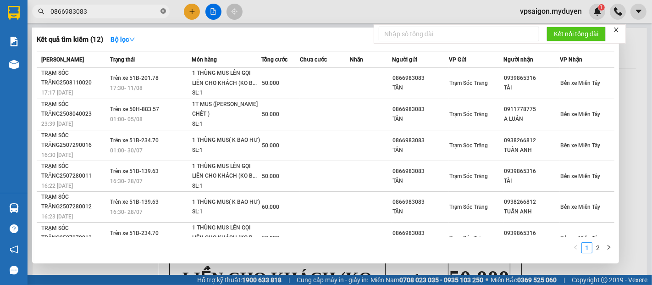
click at [160, 10] on icon "close-circle" at bounding box center [163, 11] width 6 height 6
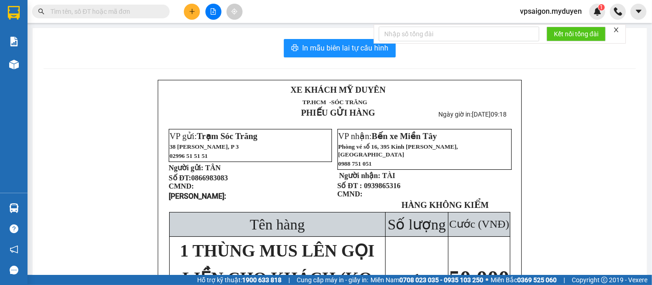
paste input "0975990131"
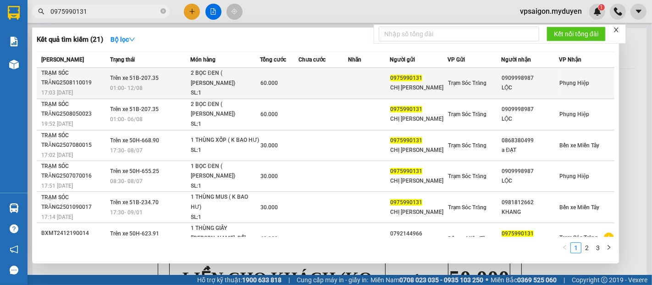
type input "0975990131"
click at [83, 81] on div "TRẠM SÓC TRĂNG2508110019" at bounding box center [74, 77] width 66 height 19
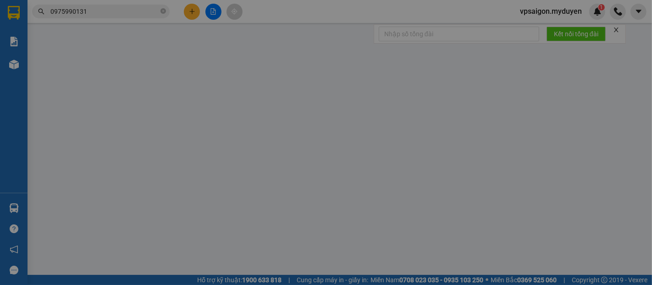
type input "0975990131"
type input "CHỊ HÂN"
type input "0909998987"
type input "LỘC"
type input "60.000"
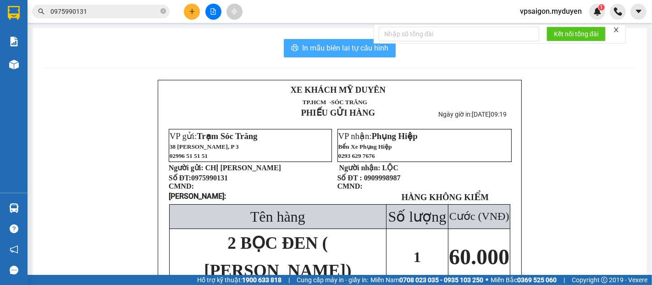
click at [355, 50] on span "In mẫu biên lai tự cấu hình" at bounding box center [345, 47] width 86 height 11
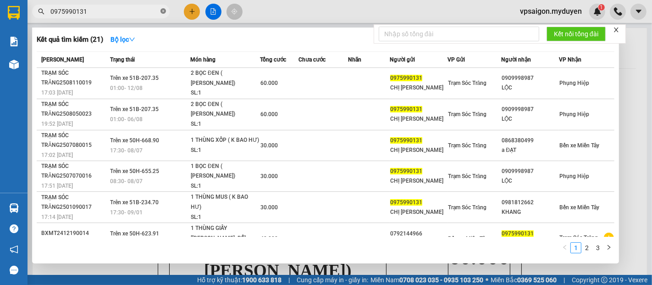
click at [161, 7] on span at bounding box center [163, 11] width 6 height 9
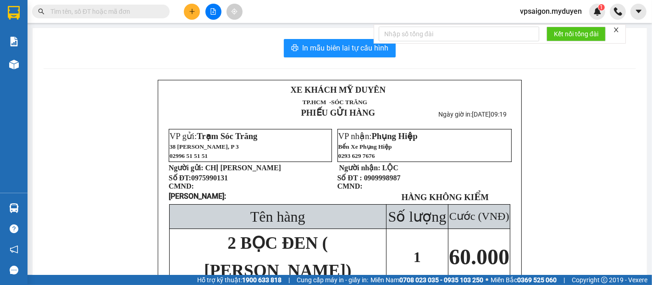
paste input "0964931439"
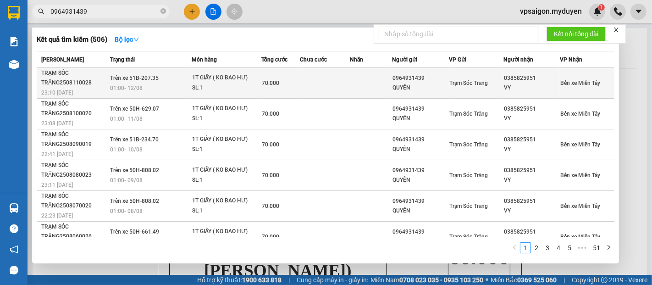
type input "0964931439"
click at [74, 86] on div "TRẠM SÓC TRĂNG2508110028" at bounding box center [74, 77] width 66 height 19
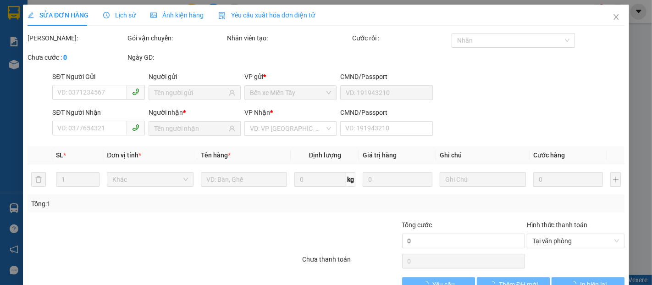
type input "0964931439"
type input "QUYÊN"
type input "0385825951"
type input "VY"
type input "70.000"
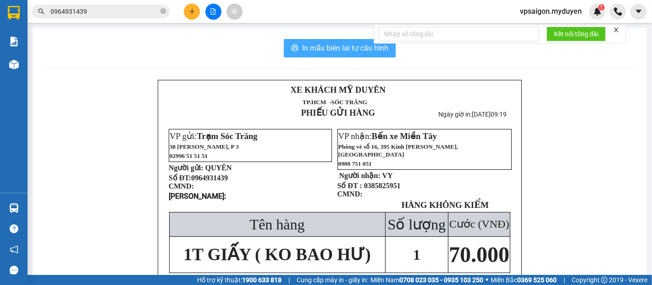
click at [325, 50] on span "In mẫu biên lai tự cấu hình" at bounding box center [345, 47] width 86 height 11
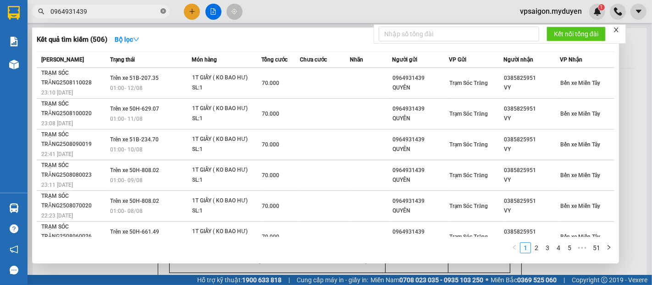
click at [164, 10] on icon "close-circle" at bounding box center [163, 11] width 6 height 6
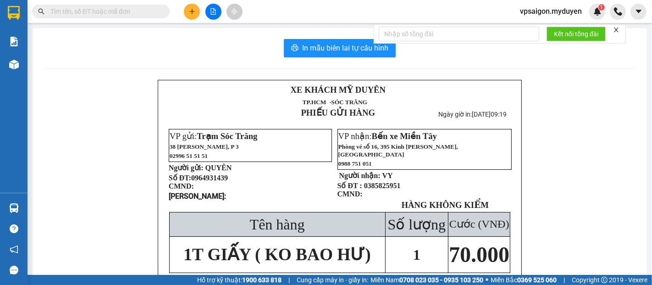
paste input "0977253878"
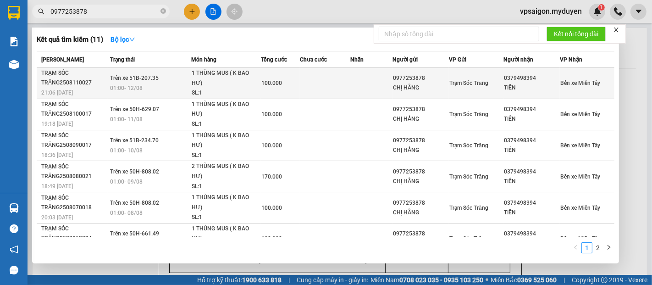
type input "0977253878"
click at [64, 88] on span "21:06 - 11/08" at bounding box center [57, 91] width 32 height 7
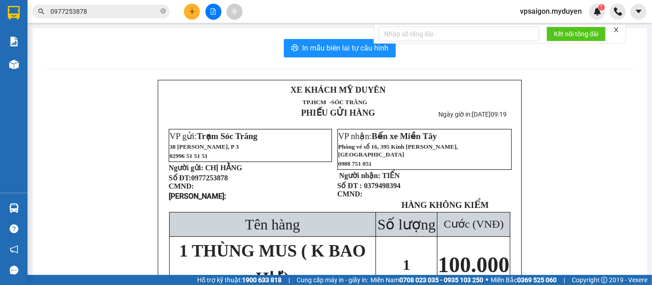
click at [356, 37] on div "In mẫu biên lai tự cấu hình XE KHÁCH MỸ DUYÊN TP.HCM -SÓC TRĂNG PHIẾU GỬI HÀ…" at bounding box center [340, 217] width 614 height 379
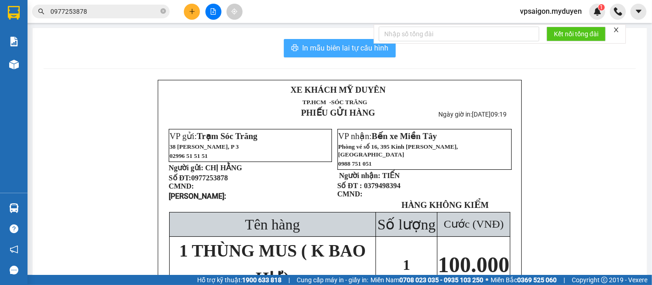
click at [355, 43] on span "In mẫu biên lai tự cấu hình" at bounding box center [345, 47] width 86 height 11
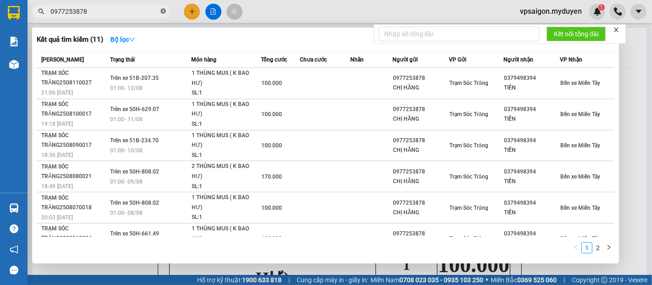
click at [161, 11] on icon "close-circle" at bounding box center [163, 11] width 6 height 6
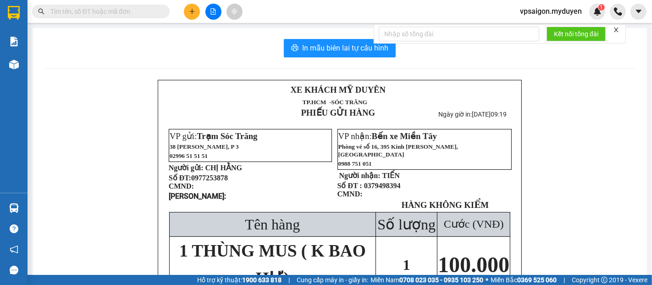
paste input "0395597464"
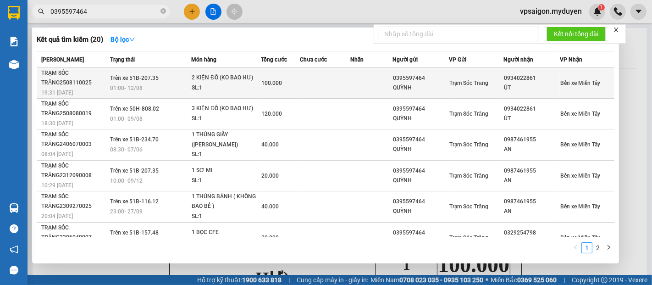
type input "0395597464"
click at [72, 89] on span "19:31 - 11/08" at bounding box center [57, 92] width 32 height 6
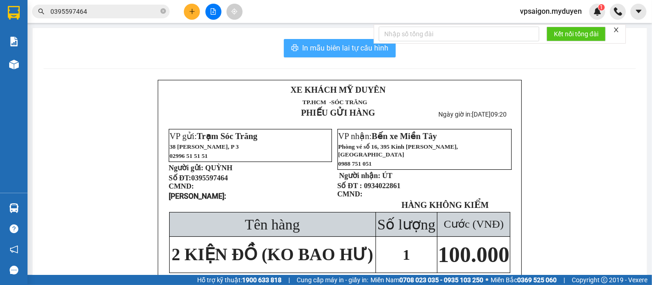
click at [355, 51] on span "In mẫu biên lai tự cấu hình" at bounding box center [345, 47] width 86 height 11
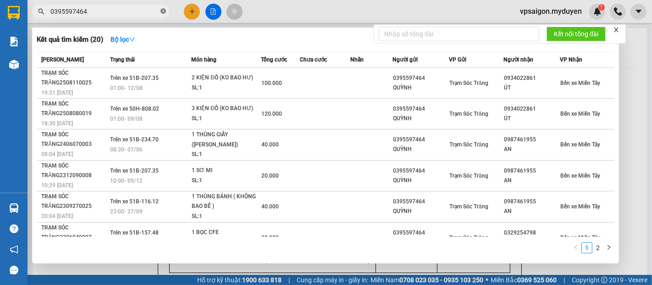
click at [162, 10] on icon "close-circle" at bounding box center [163, 11] width 6 height 6
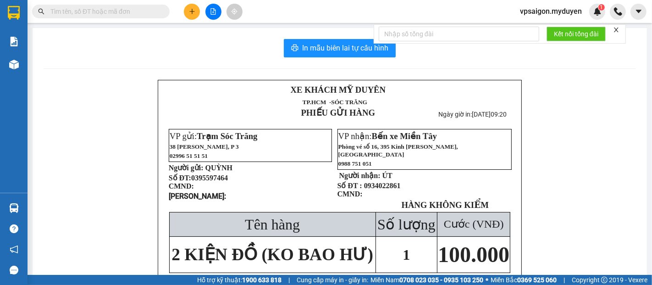
paste input "0333508845"
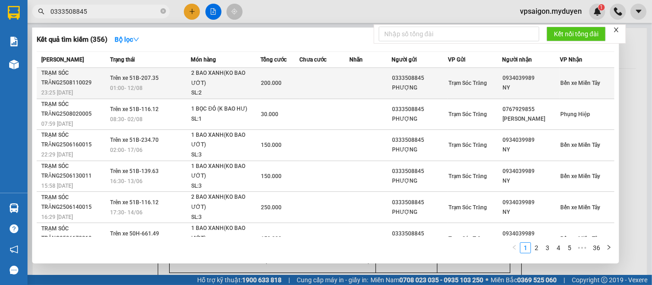
type input "0333508845"
click at [70, 91] on span "23:25 - 11/08" at bounding box center [57, 92] width 32 height 6
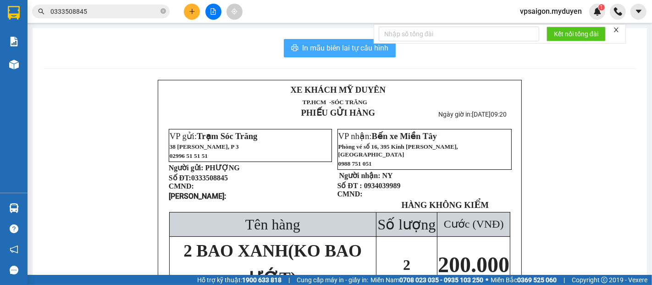
click at [324, 40] on button "In mẫu biên lai tự cấu hình" at bounding box center [340, 48] width 112 height 18
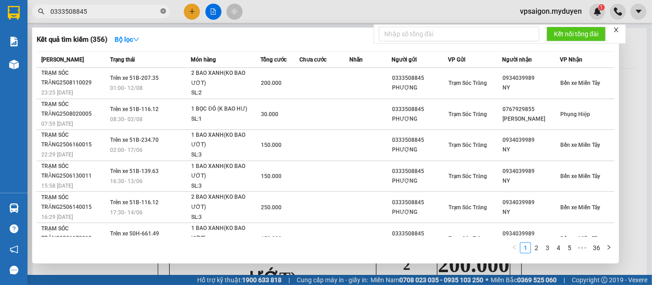
click at [162, 10] on icon "close-circle" at bounding box center [163, 11] width 6 height 6
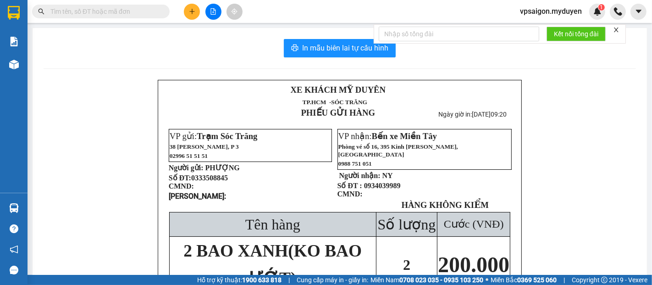
paste input "0839090186"
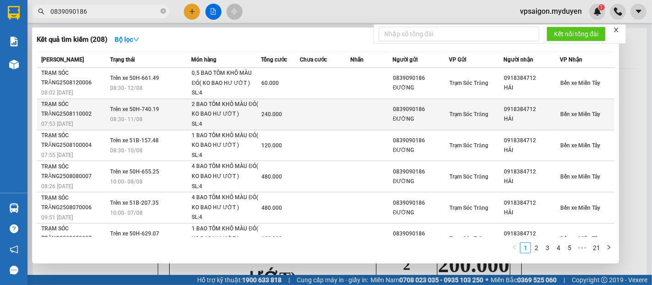
type input "0839090186"
click at [74, 117] on div "TRẠM SÓC TRĂNG2508110002" at bounding box center [74, 108] width 66 height 19
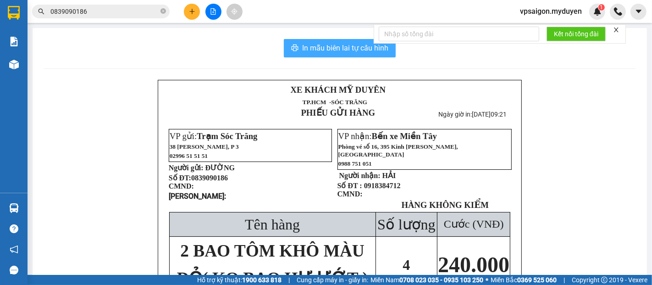
drag, startPoint x: 341, startPoint y: 43, endPoint x: 381, endPoint y: 102, distance: 71.3
click at [341, 44] on span "In mẫu biên lai tự cấu hình" at bounding box center [345, 47] width 86 height 11
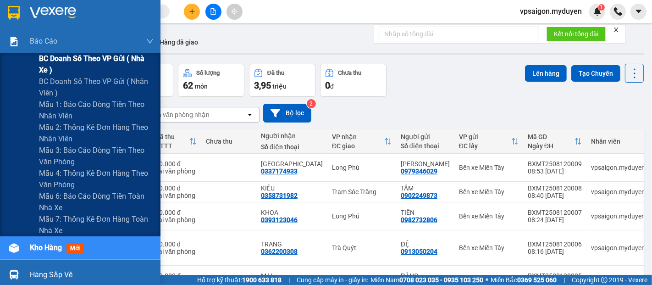
click at [103, 61] on span "BC doanh số theo VP gửi ( nhà xe )" at bounding box center [96, 64] width 115 height 23
